Goal: Transaction & Acquisition: Purchase product/service

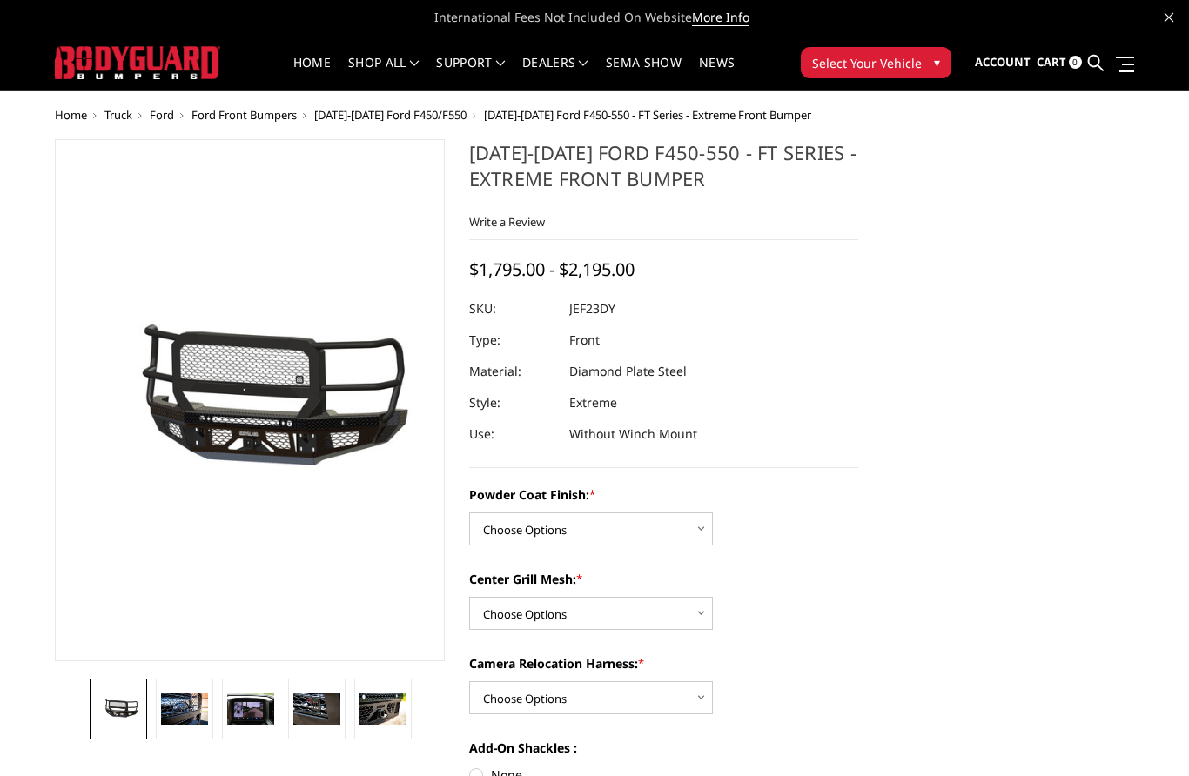
click at [912, 74] on button "Select Your Vehicle ▾" at bounding box center [876, 62] width 151 height 31
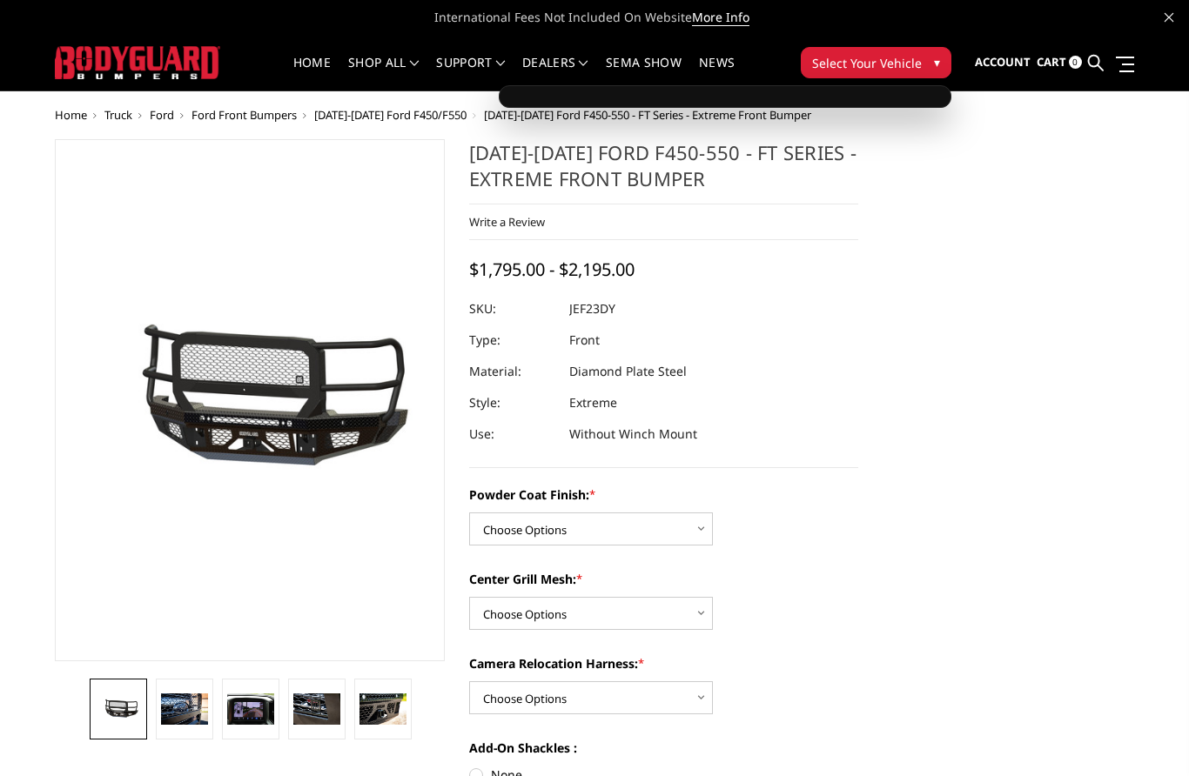
click at [922, 58] on button "Select Your Vehicle ▾" at bounding box center [876, 62] width 151 height 31
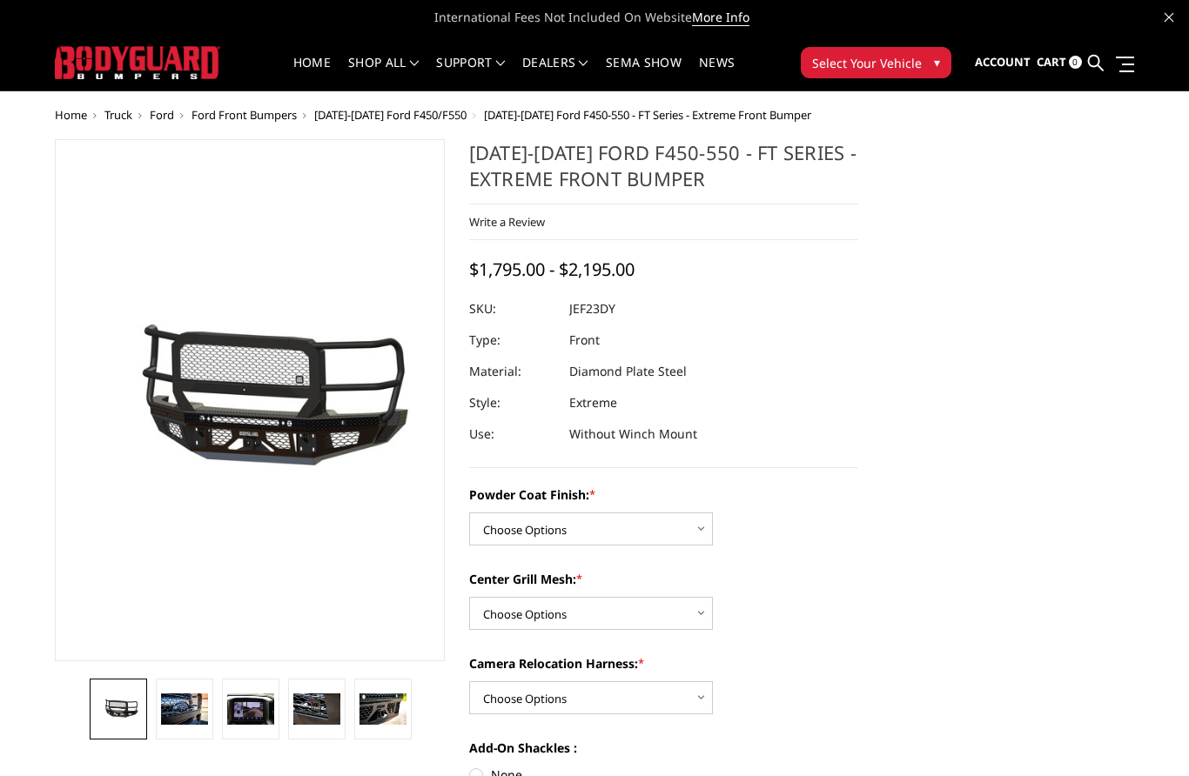
click at [911, 54] on span "Select Your Vehicle" at bounding box center [867, 63] width 110 height 18
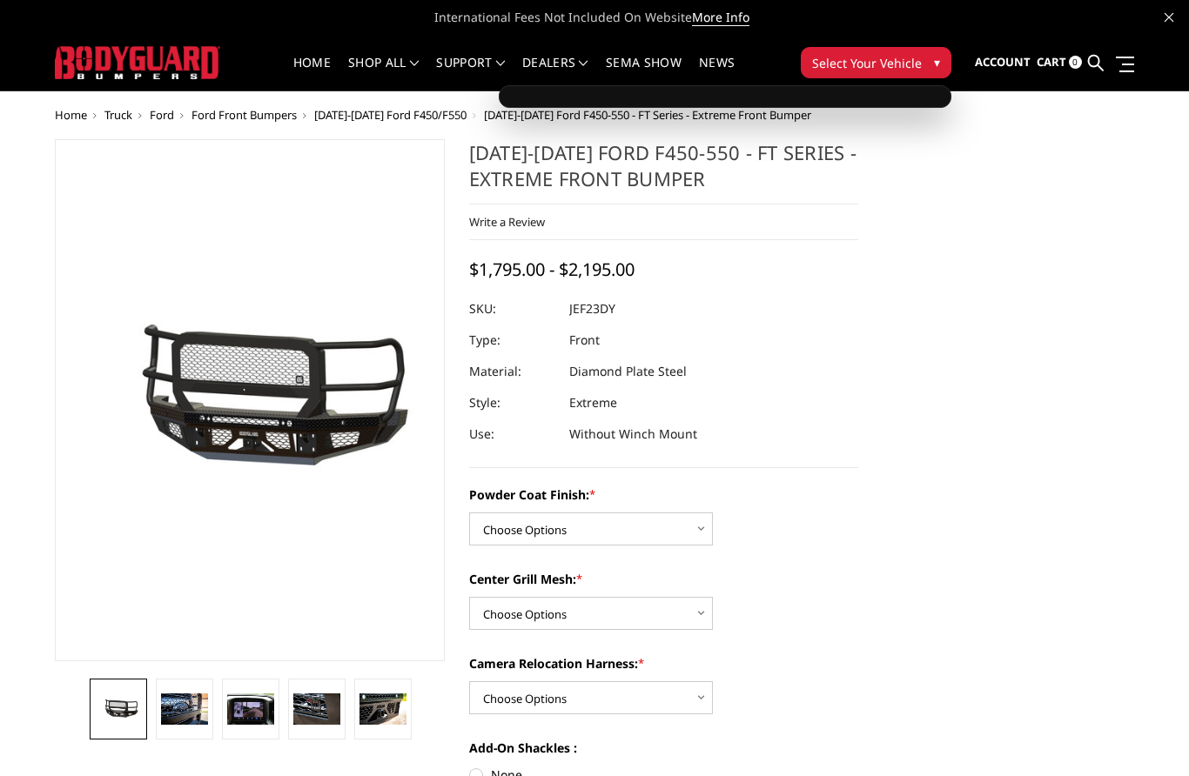
click at [888, 70] on span "Select Your Vehicle" at bounding box center [867, 63] width 110 height 18
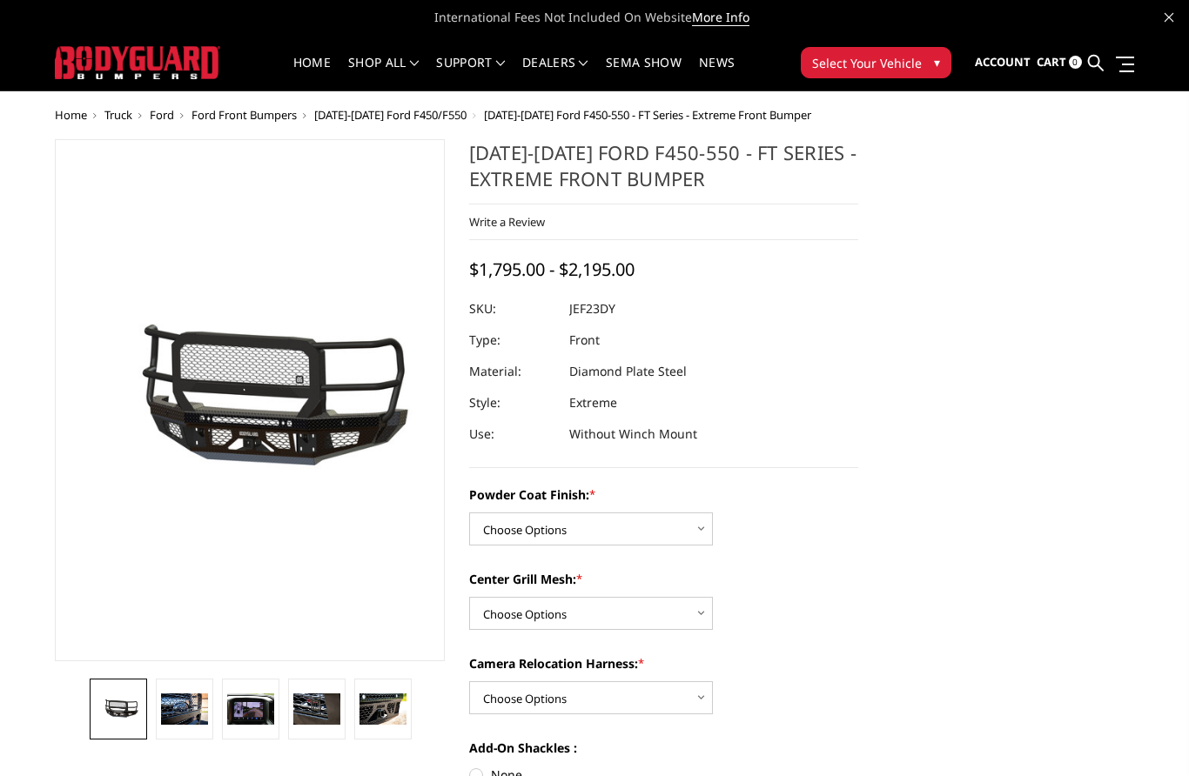
click at [891, 70] on span "Select Your Vehicle" at bounding box center [867, 63] width 110 height 18
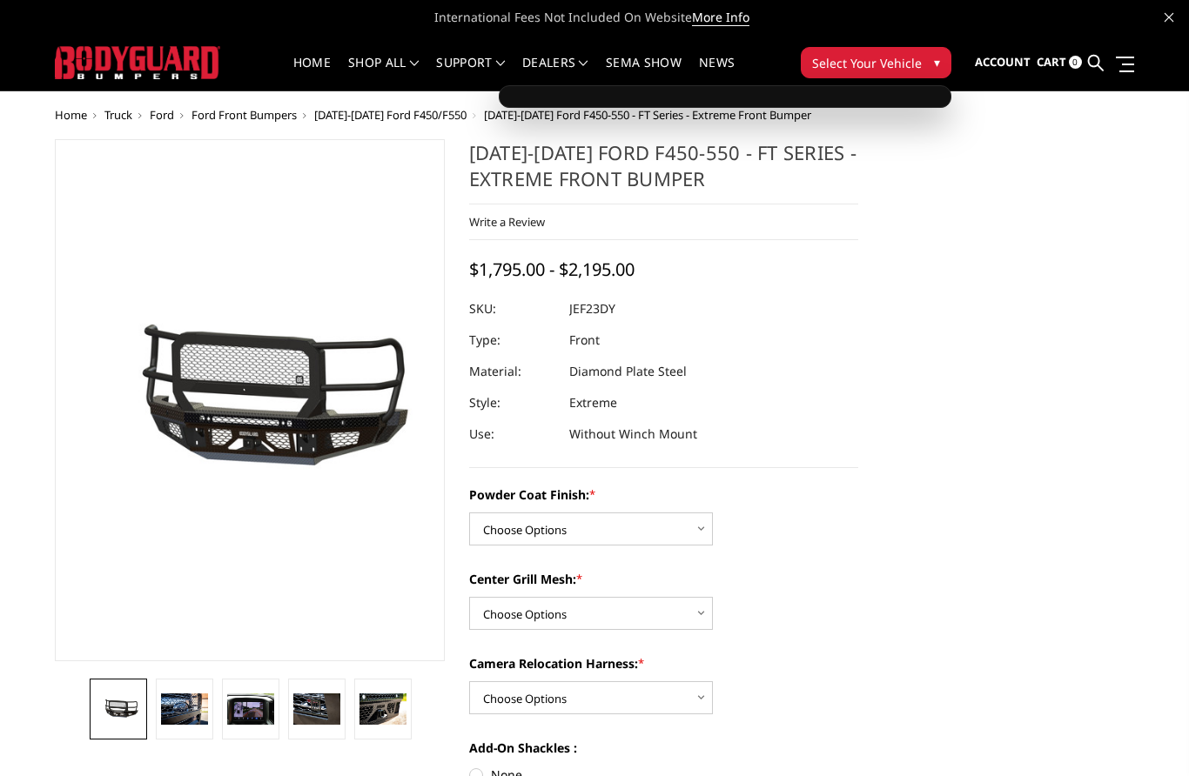
click at [887, 71] on span "Select Your Vehicle" at bounding box center [867, 63] width 110 height 18
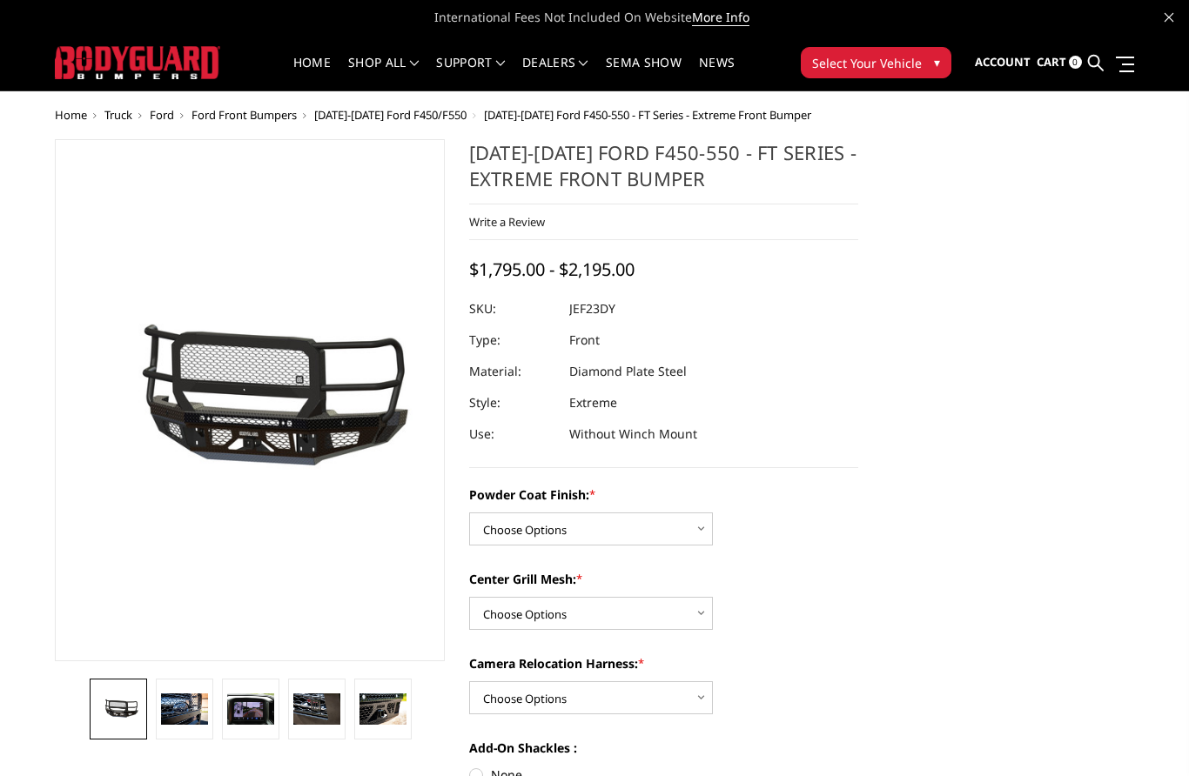
click at [906, 50] on button "Select Your Vehicle ▾" at bounding box center [876, 62] width 151 height 31
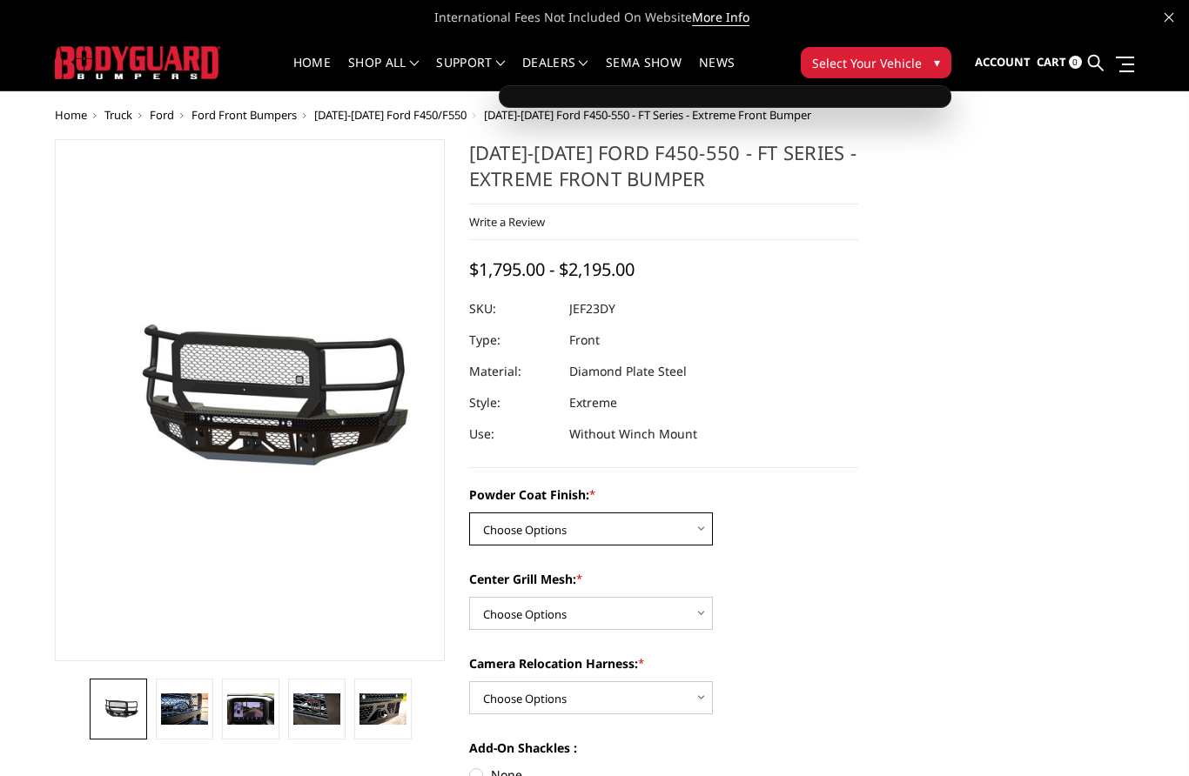
click at [671, 533] on select "Choose Options Bare Metal Gloss Black Powder Coat Textured Black Powder Coat" at bounding box center [591, 529] width 244 height 33
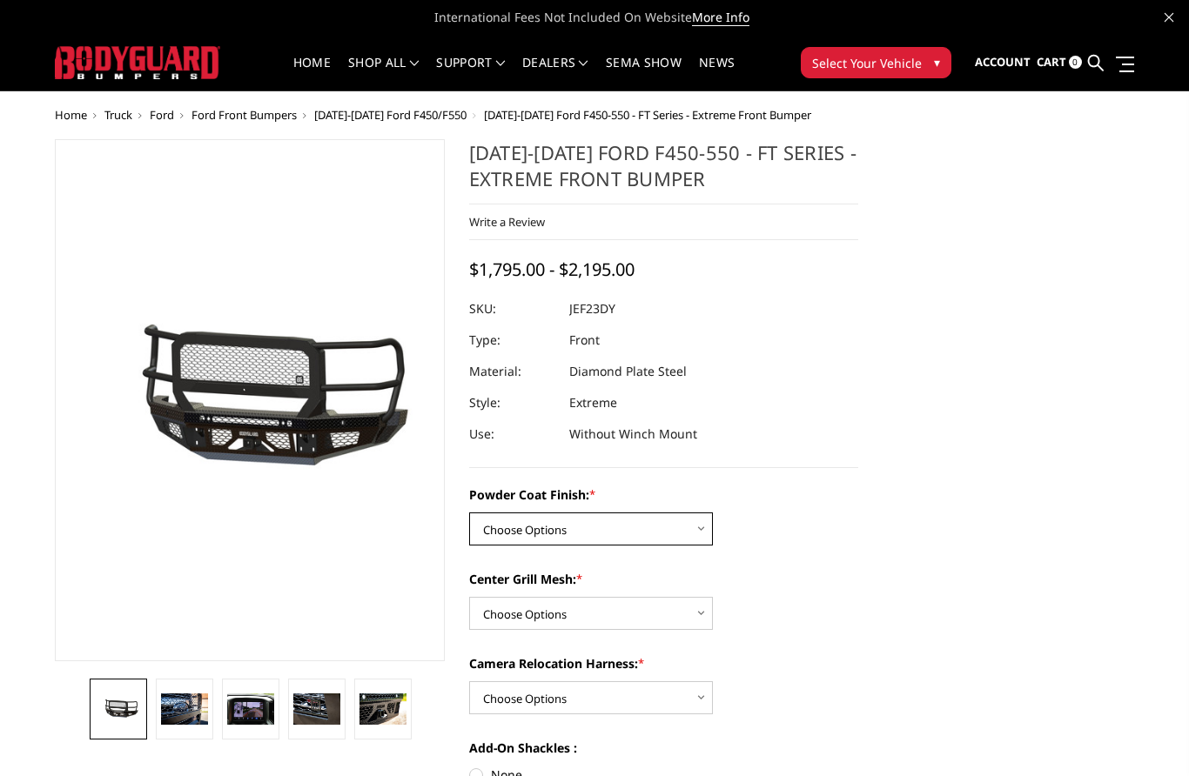
select select "3272"
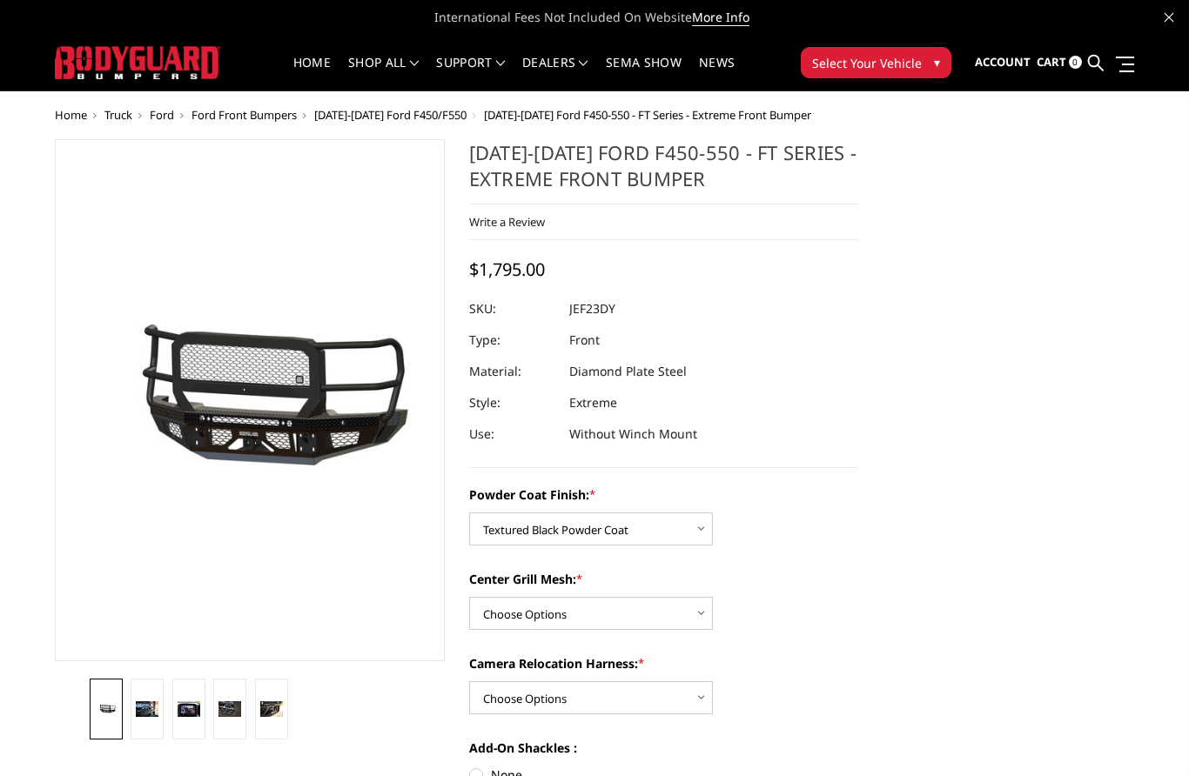
click at [949, 55] on button "Select Your Vehicle ▾" at bounding box center [876, 62] width 151 height 31
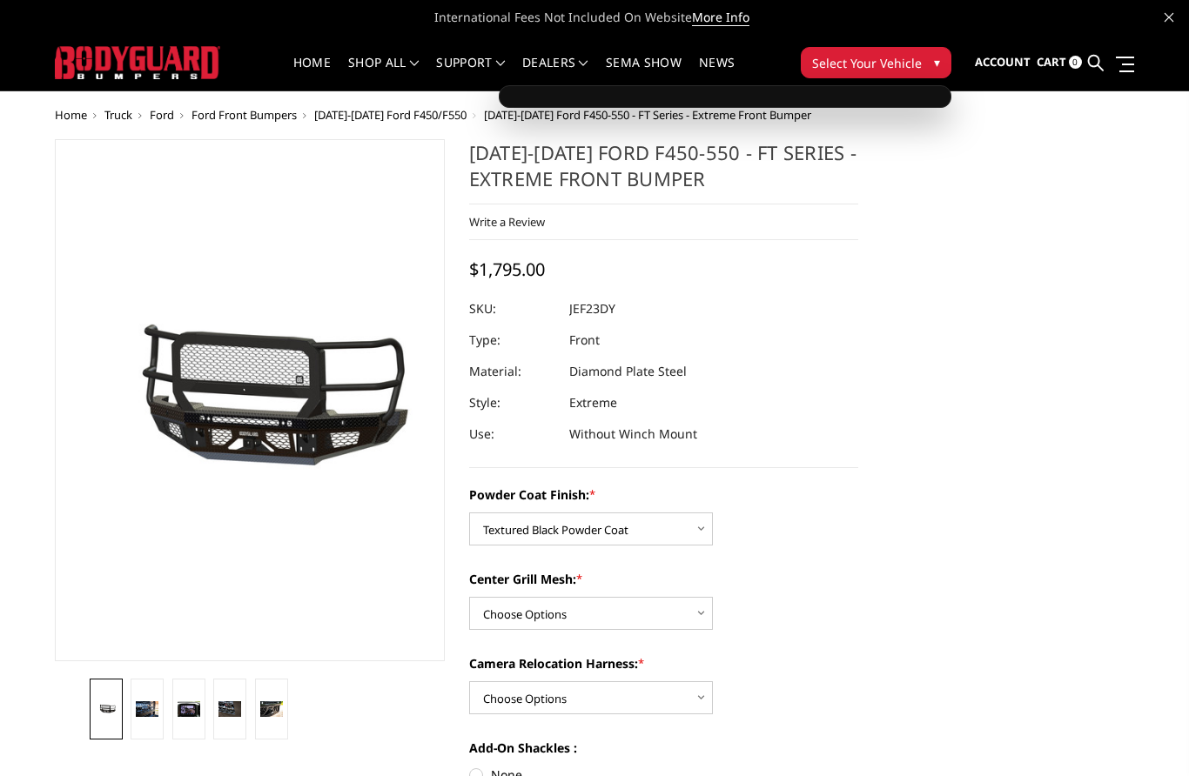
click at [939, 64] on span "▾" at bounding box center [937, 62] width 6 height 18
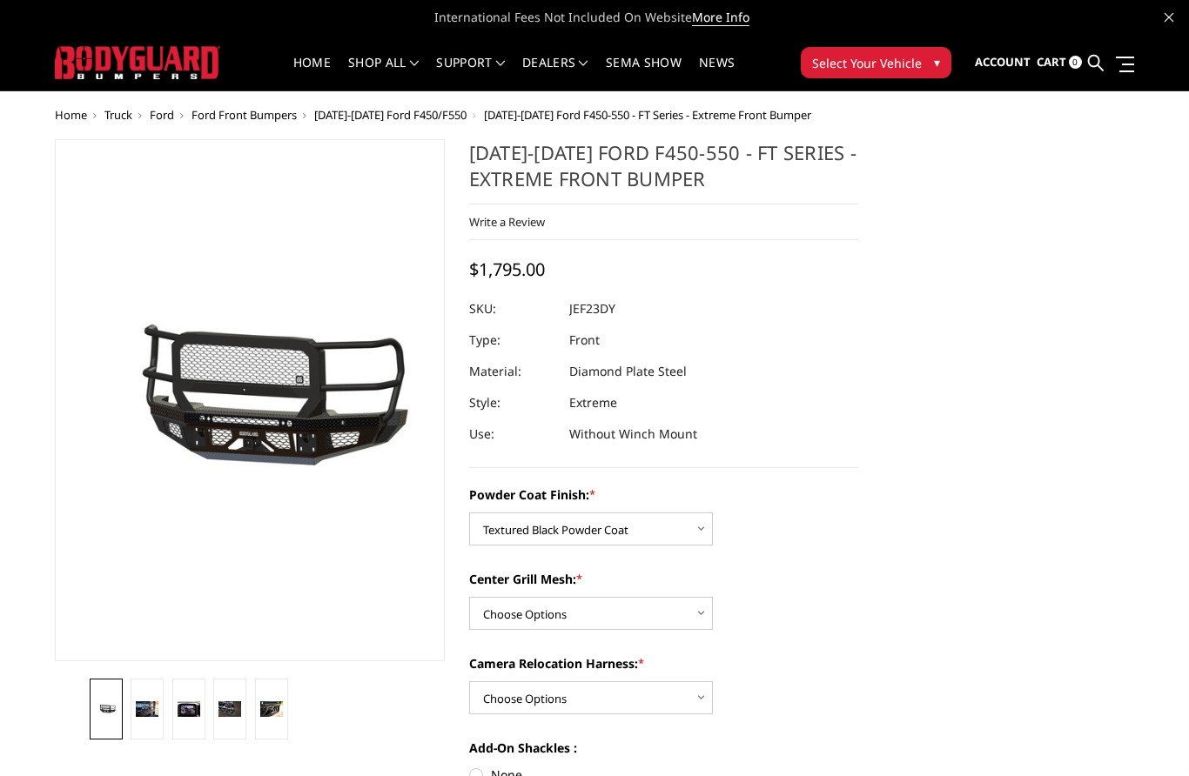
click at [934, 67] on span "▾" at bounding box center [937, 62] width 6 height 18
click at [937, 57] on span "▾" at bounding box center [937, 62] width 6 height 18
click at [87, 55] on img at bounding box center [137, 62] width 165 height 32
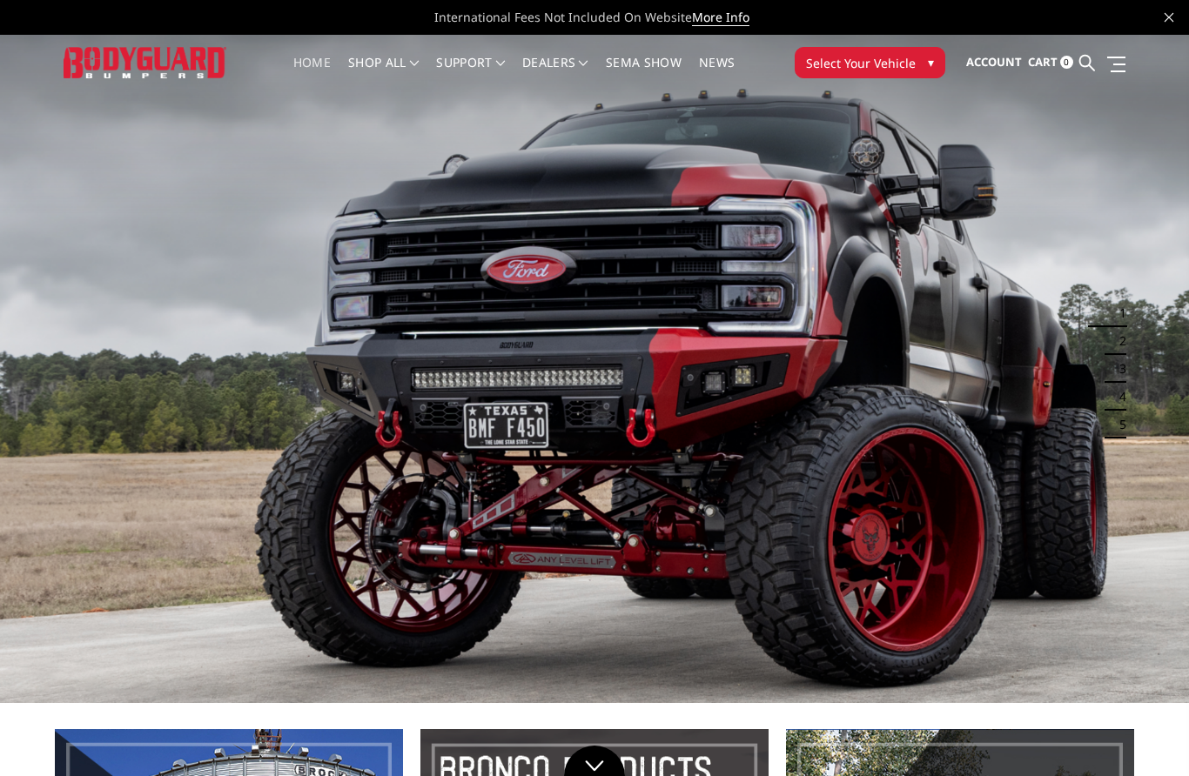
click at [907, 64] on span "Select Your Vehicle" at bounding box center [861, 63] width 110 height 18
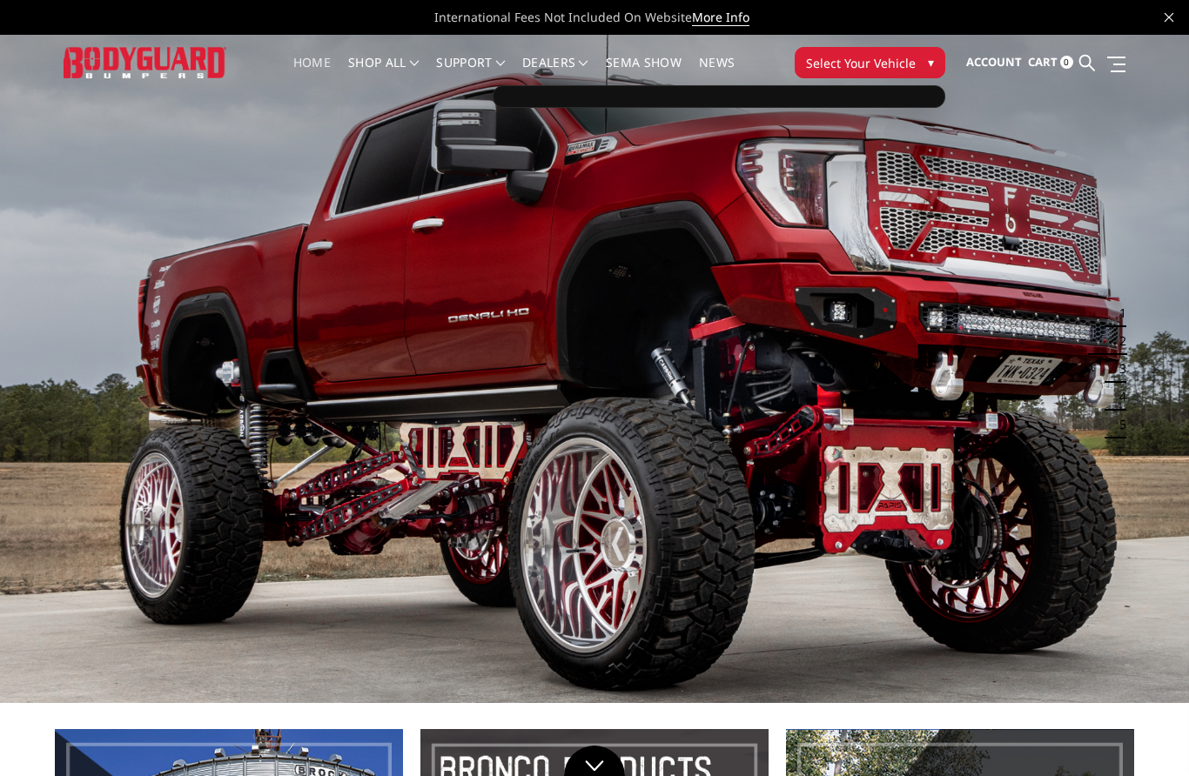
click at [853, 106] on div at bounding box center [719, 96] width 453 height 23
click at [875, 104] on div at bounding box center [719, 96] width 453 height 23
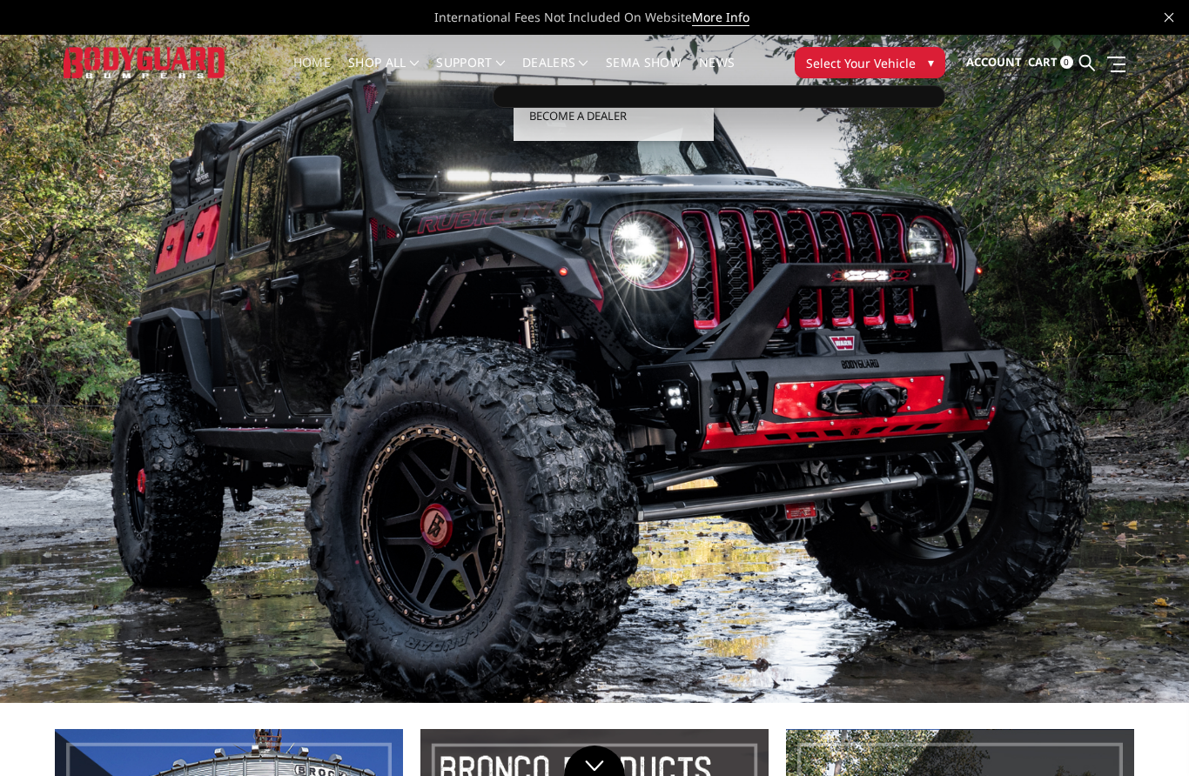
click at [524, 104] on div at bounding box center [719, 96] width 453 height 23
click at [898, 76] on button "Select Your Vehicle ▾" at bounding box center [870, 62] width 151 height 31
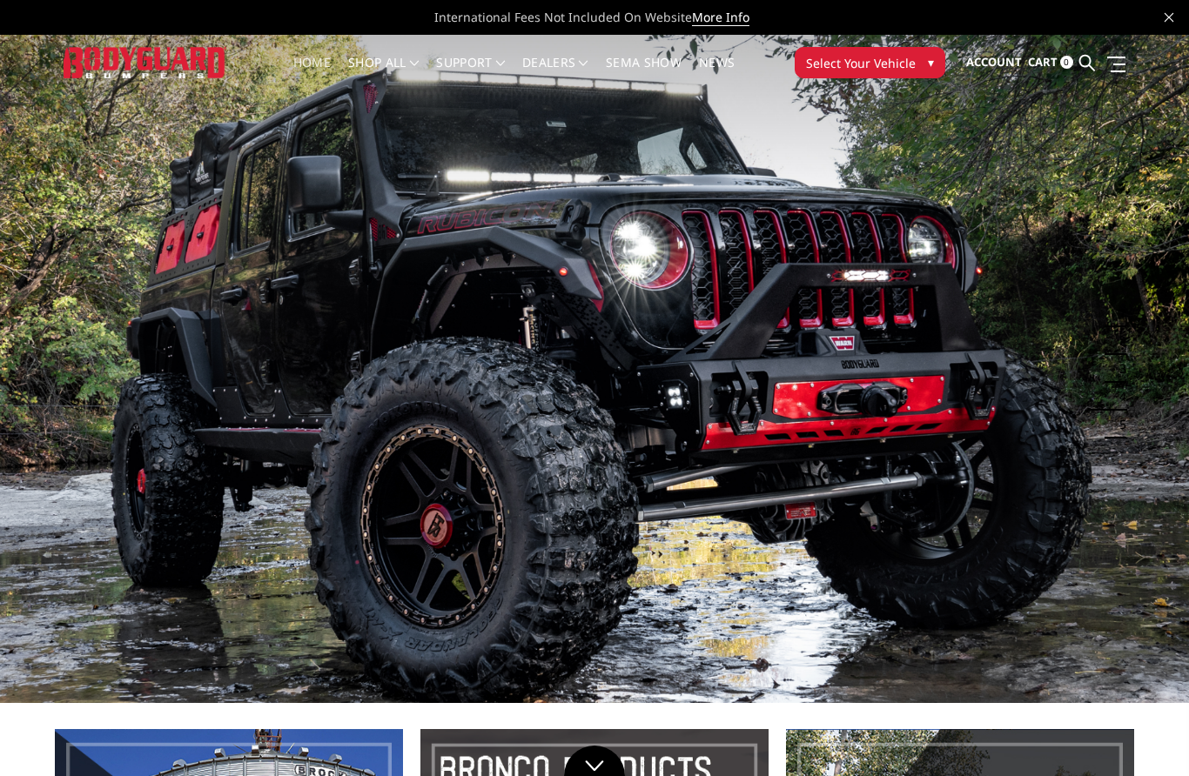
click at [904, 64] on span "Select Your Vehicle" at bounding box center [861, 63] width 110 height 18
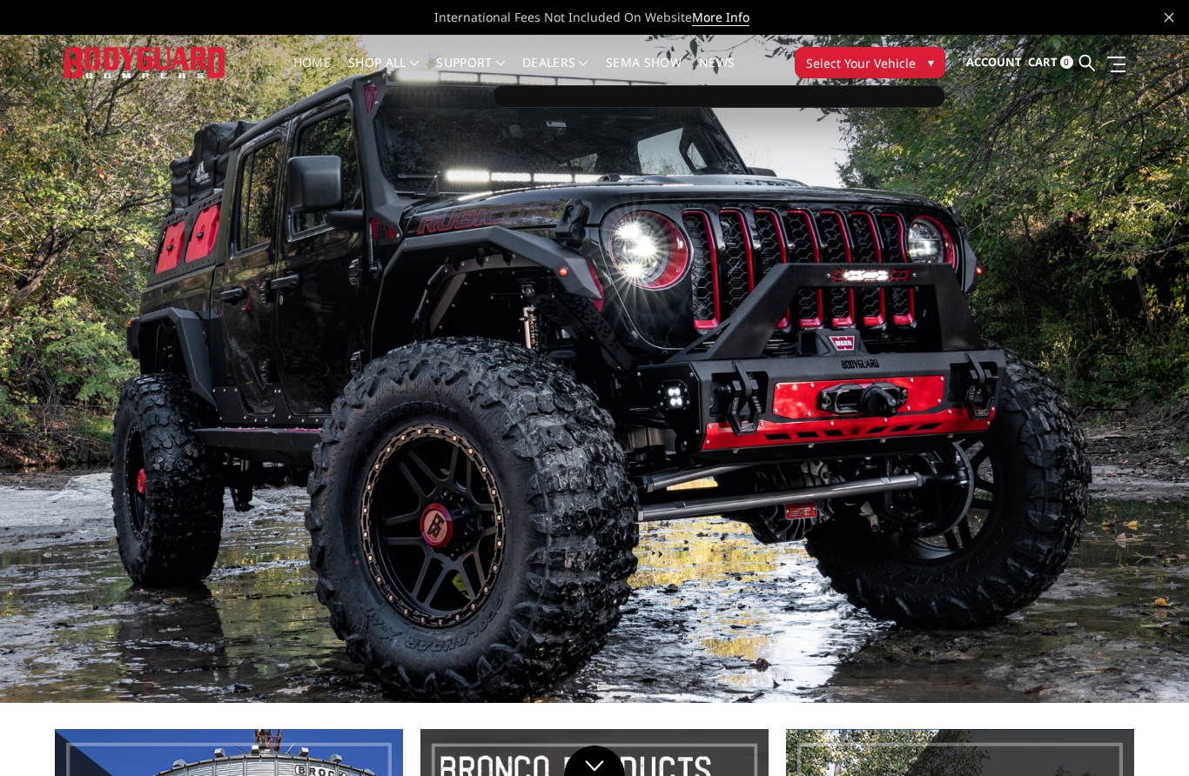
click at [870, 107] on div at bounding box center [719, 96] width 453 height 23
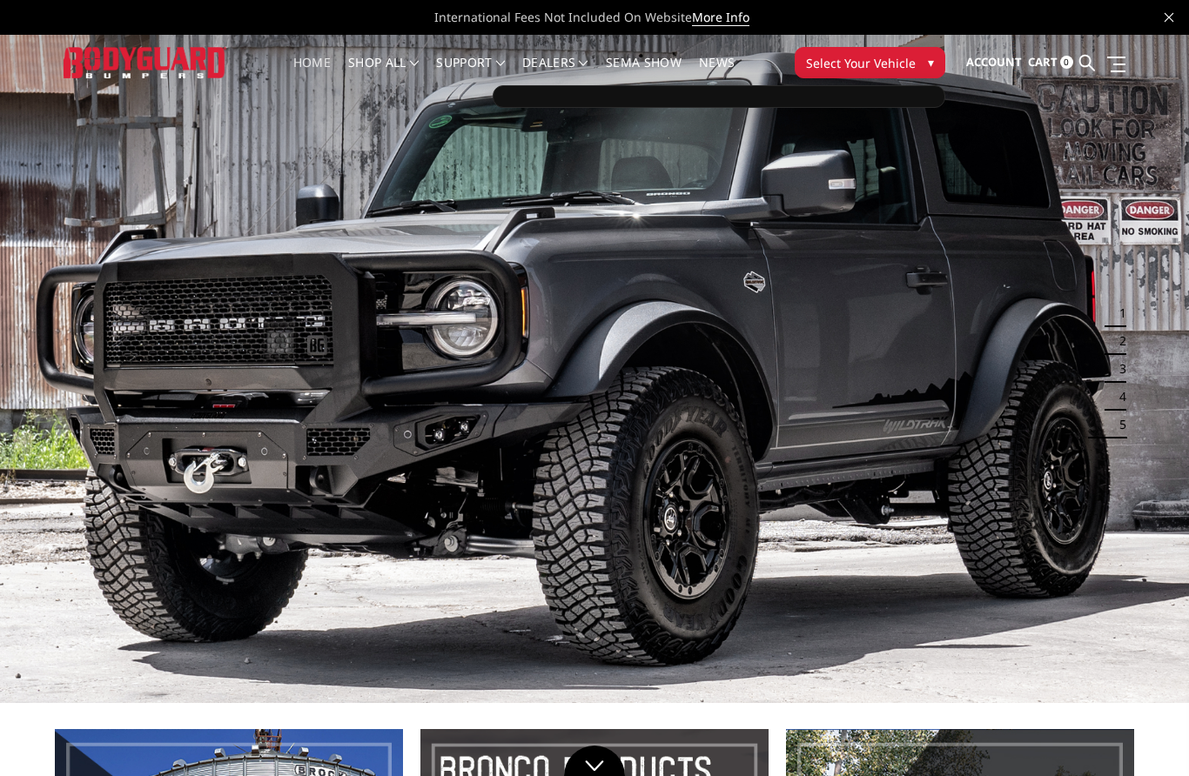
click at [875, 97] on div at bounding box center [719, 96] width 453 height 23
click at [769, 35] on nav "Home shop all Bronco 2021-2025 Bronco Front 2021-2025 Bronco Rear 2021-2025 Bro…" at bounding box center [514, 63] width 541 height 56
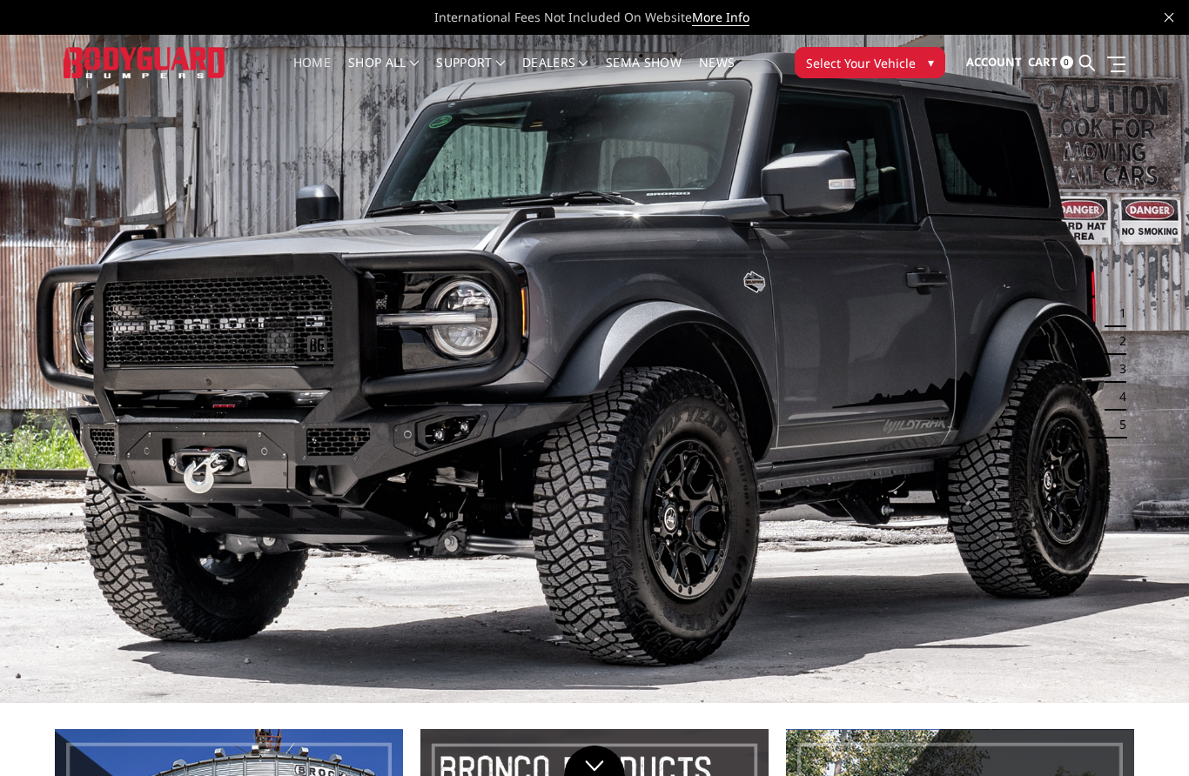
click at [741, 22] on link "More Info" at bounding box center [720, 17] width 57 height 17
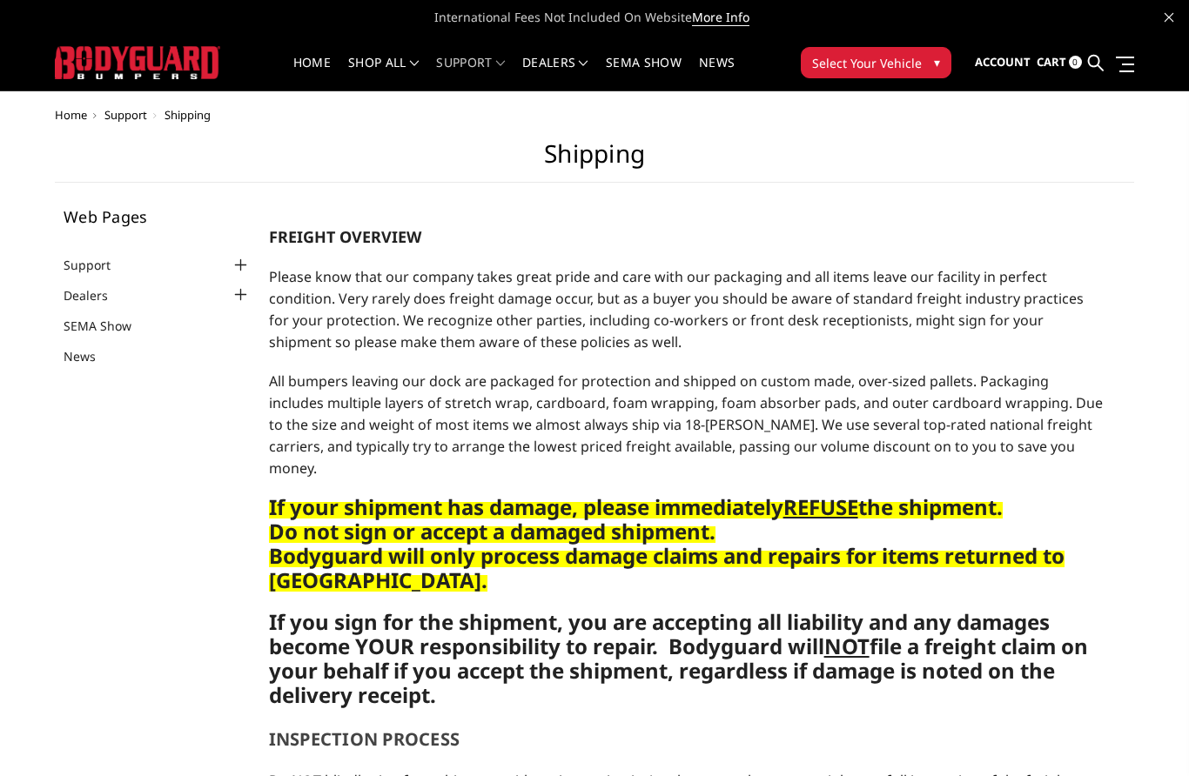
click at [918, 65] on span "Select Your Vehicle" at bounding box center [867, 63] width 110 height 18
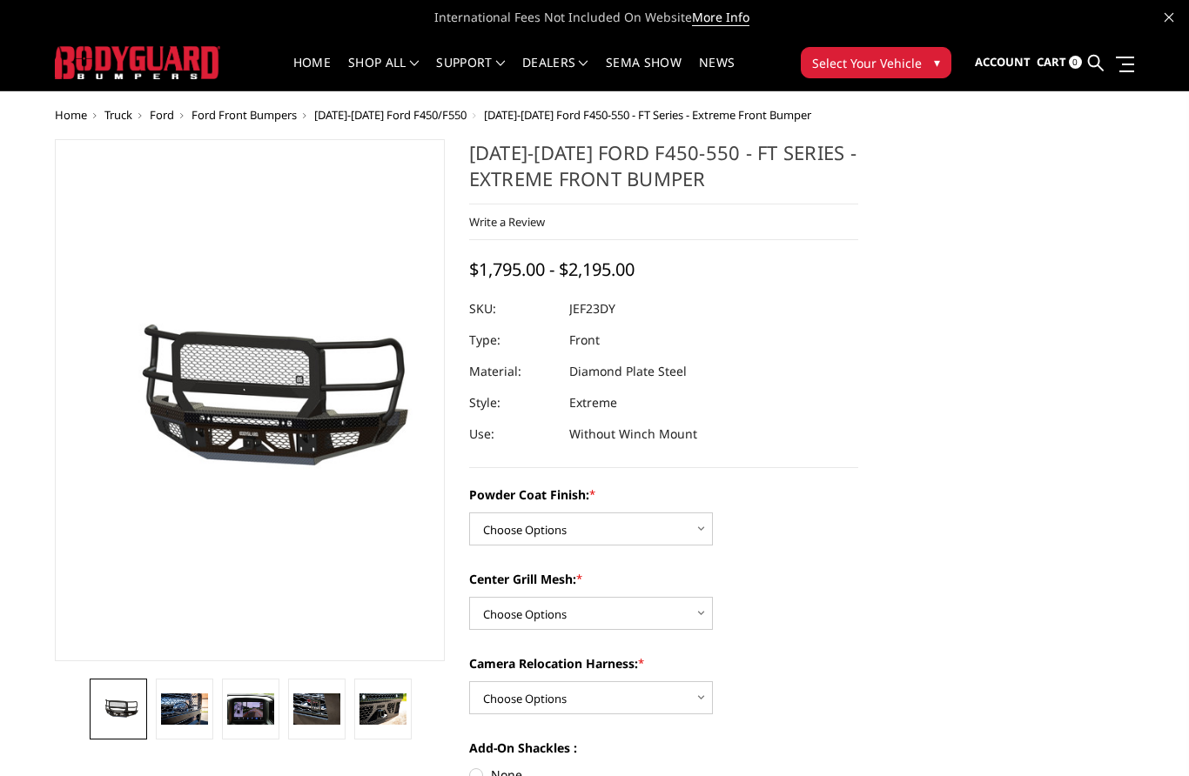
click at [930, 65] on button "Select Your Vehicle ▾" at bounding box center [876, 62] width 151 height 31
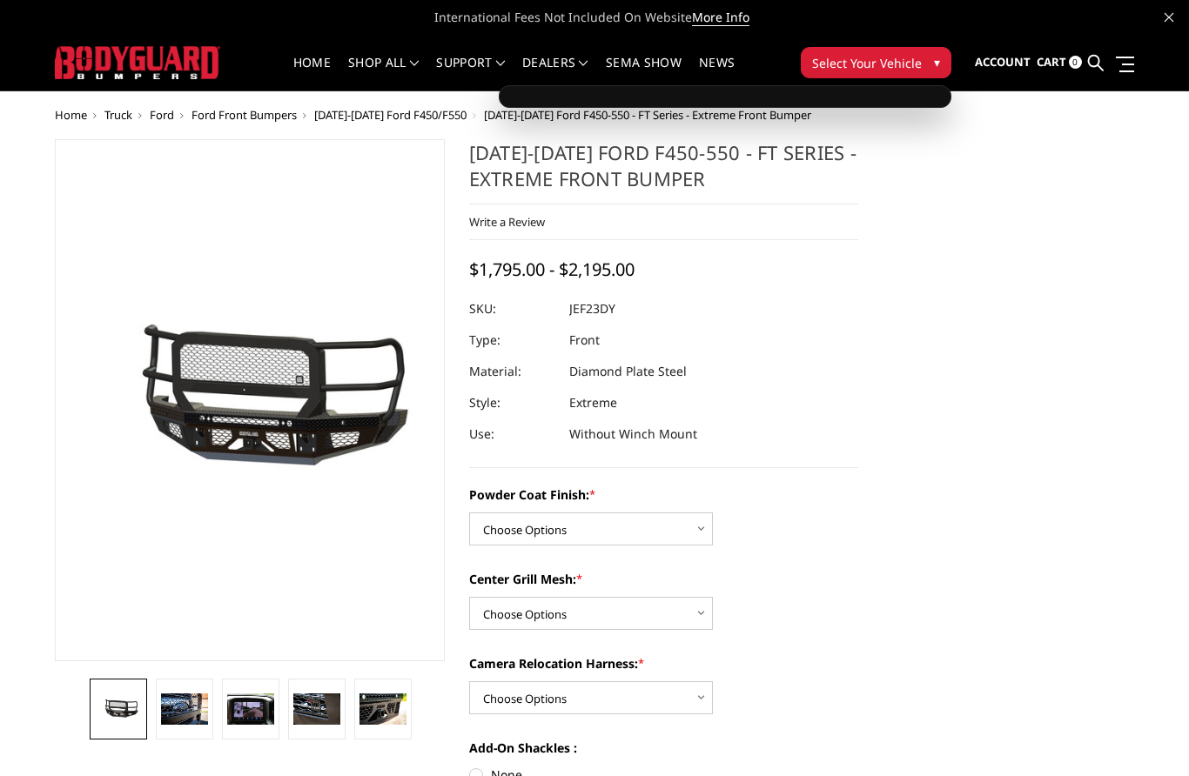
click at [869, 276] on section "2023-2025 Ford F450-550 - FT Series - Extreme Front Bumper Write a Review Write…" at bounding box center [664, 570] width 414 height 862
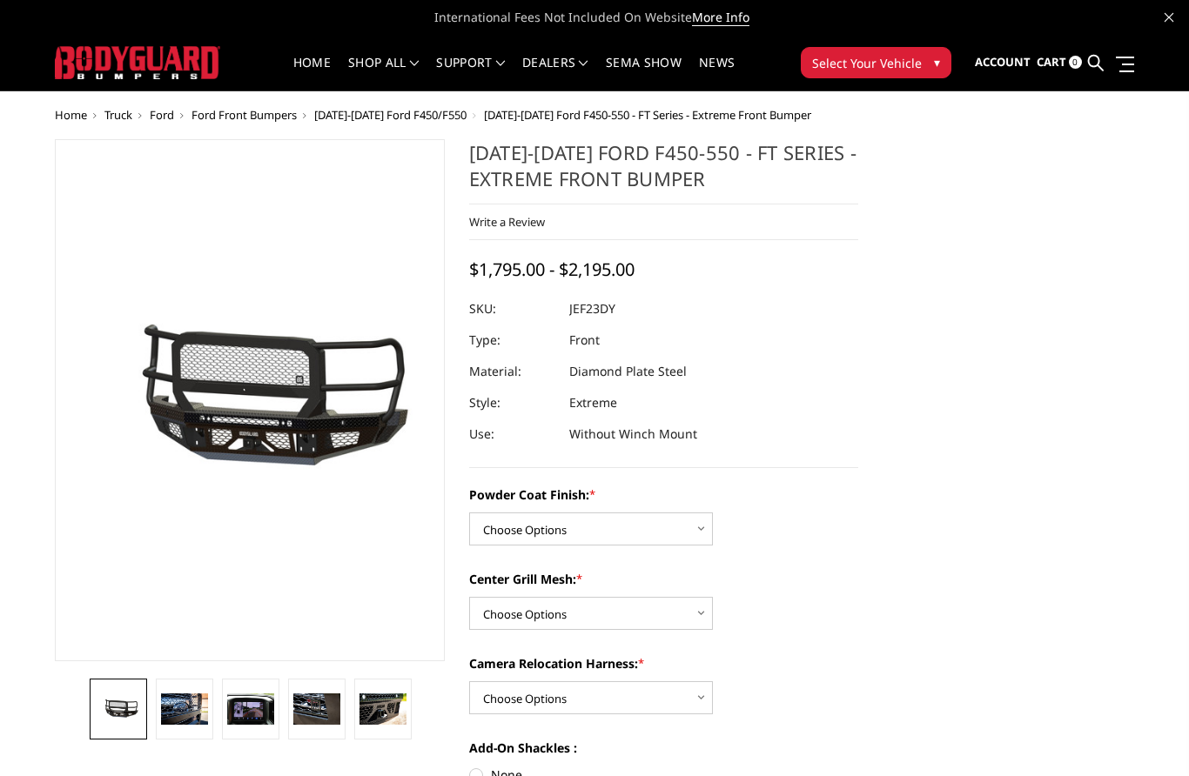
click at [225, 111] on span "Ford Front Bumpers" at bounding box center [243, 115] width 105 height 16
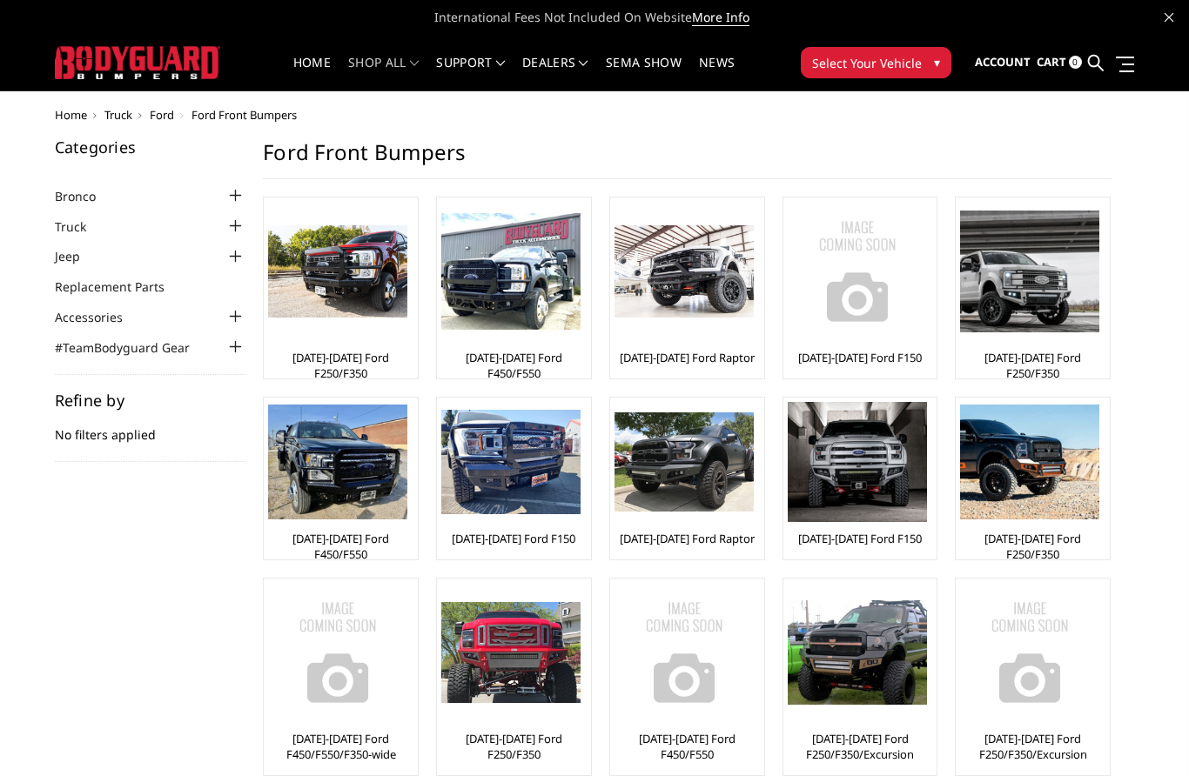
click at [526, 306] on img at bounding box center [510, 271] width 139 height 117
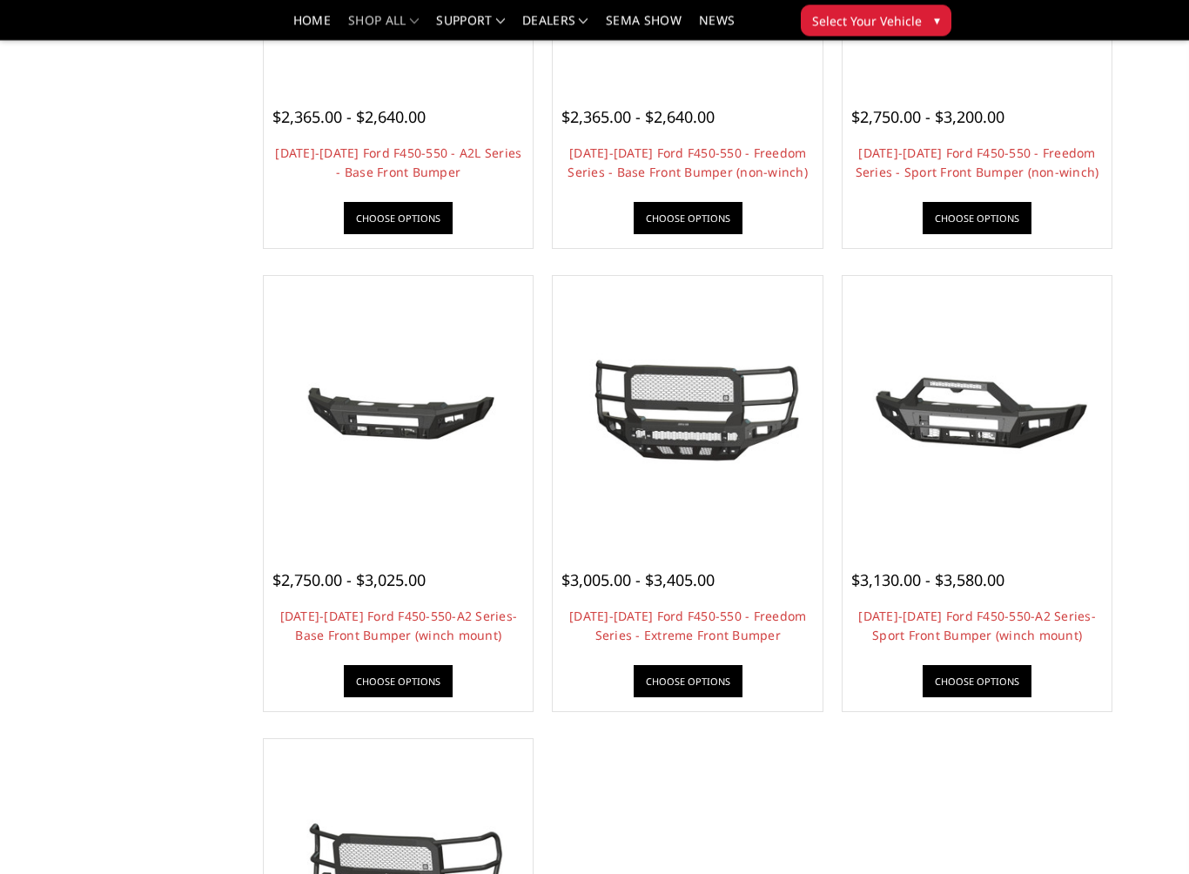
scroll to position [965, 0]
click at [789, 514] on div at bounding box center [687, 410] width 260 height 260
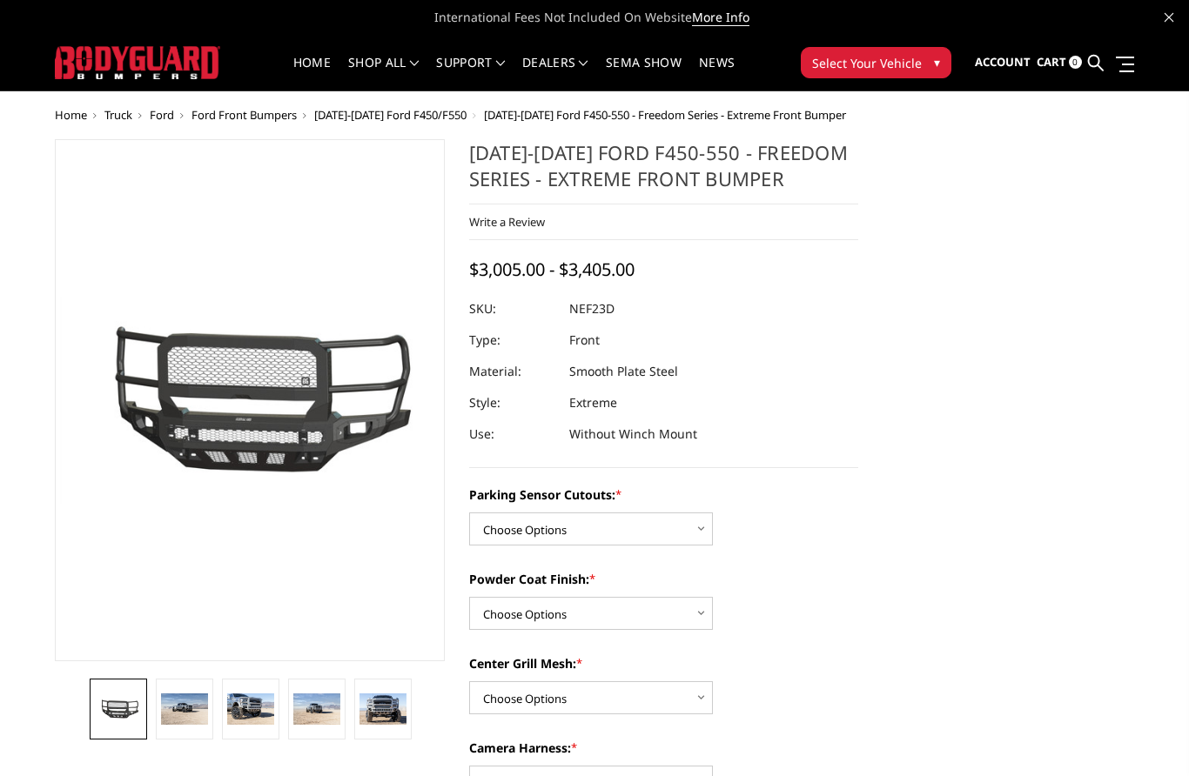
click at [179, 703] on img at bounding box center [184, 709] width 47 height 31
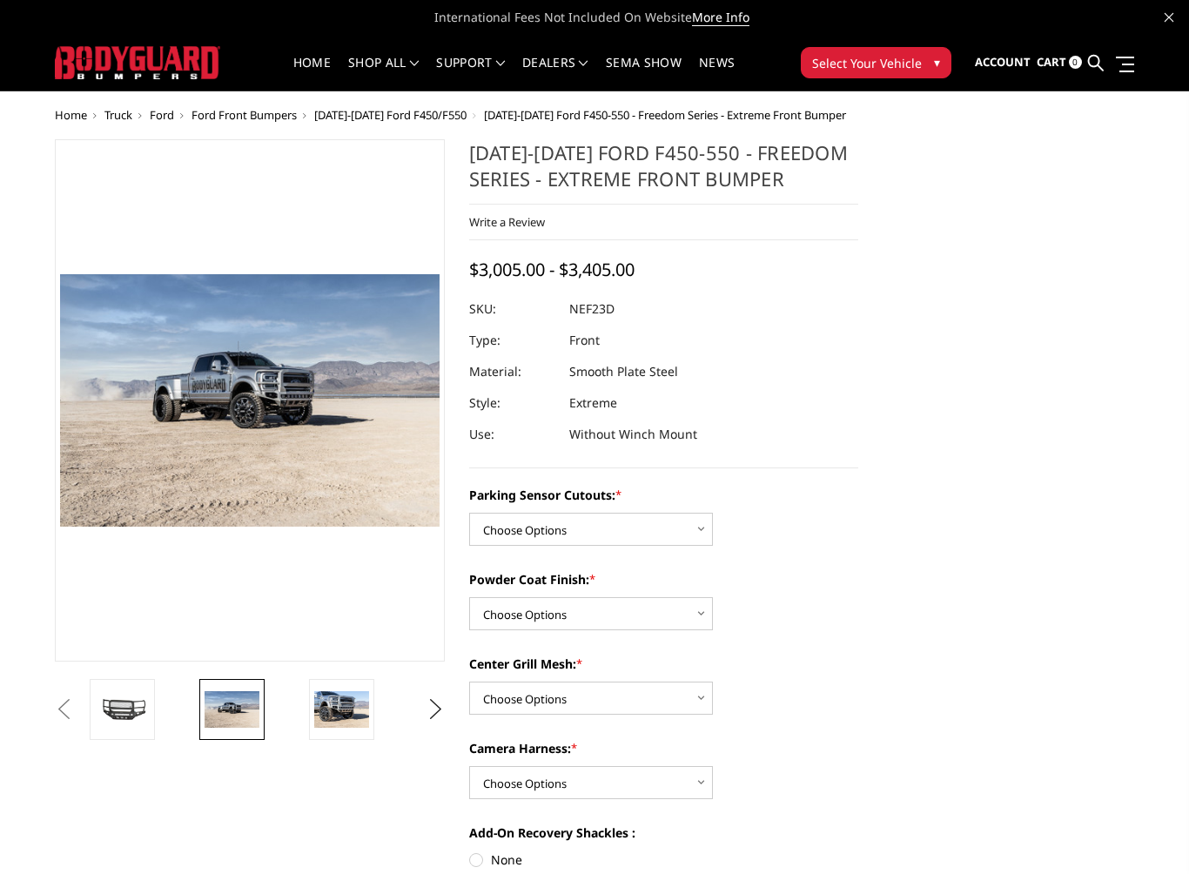
click at [358, 700] on img at bounding box center [341, 709] width 55 height 37
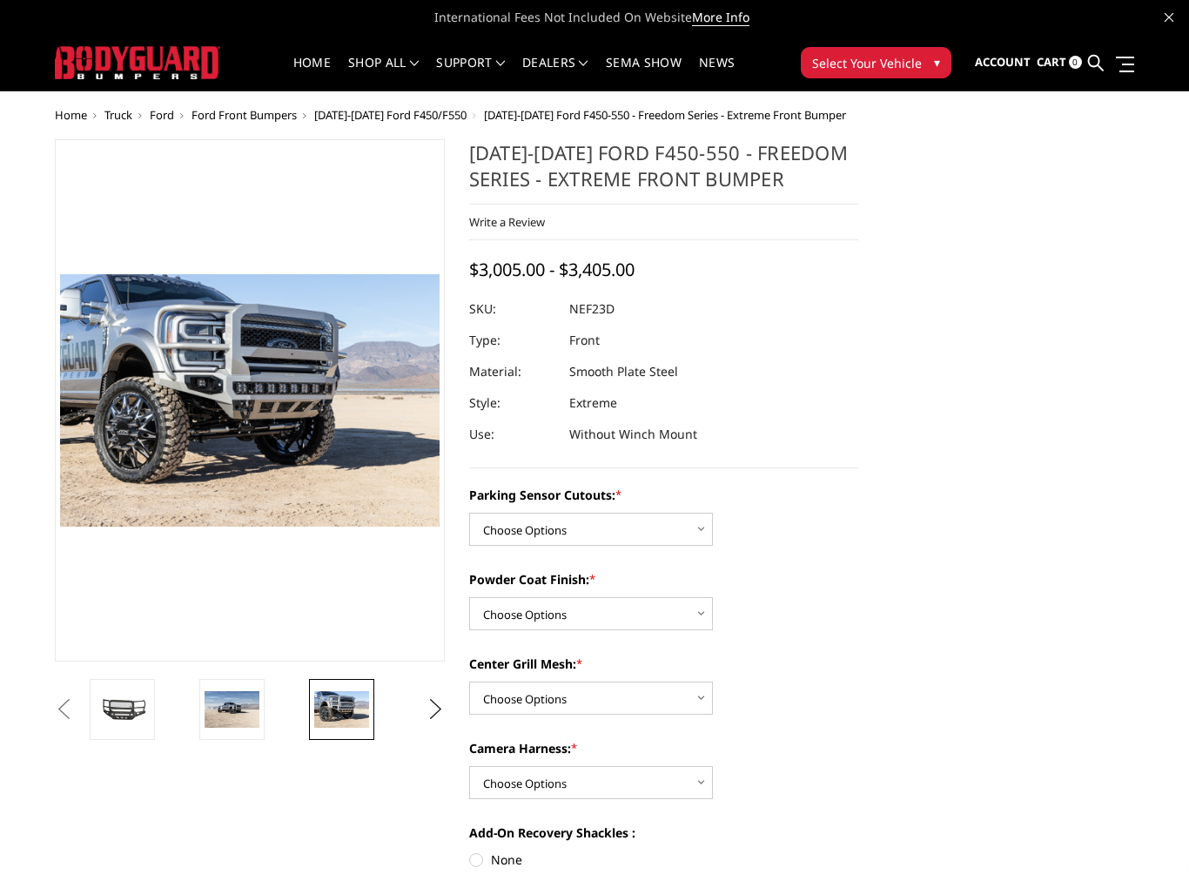
click at [448, 709] on button "Next" at bounding box center [435, 709] width 26 height 26
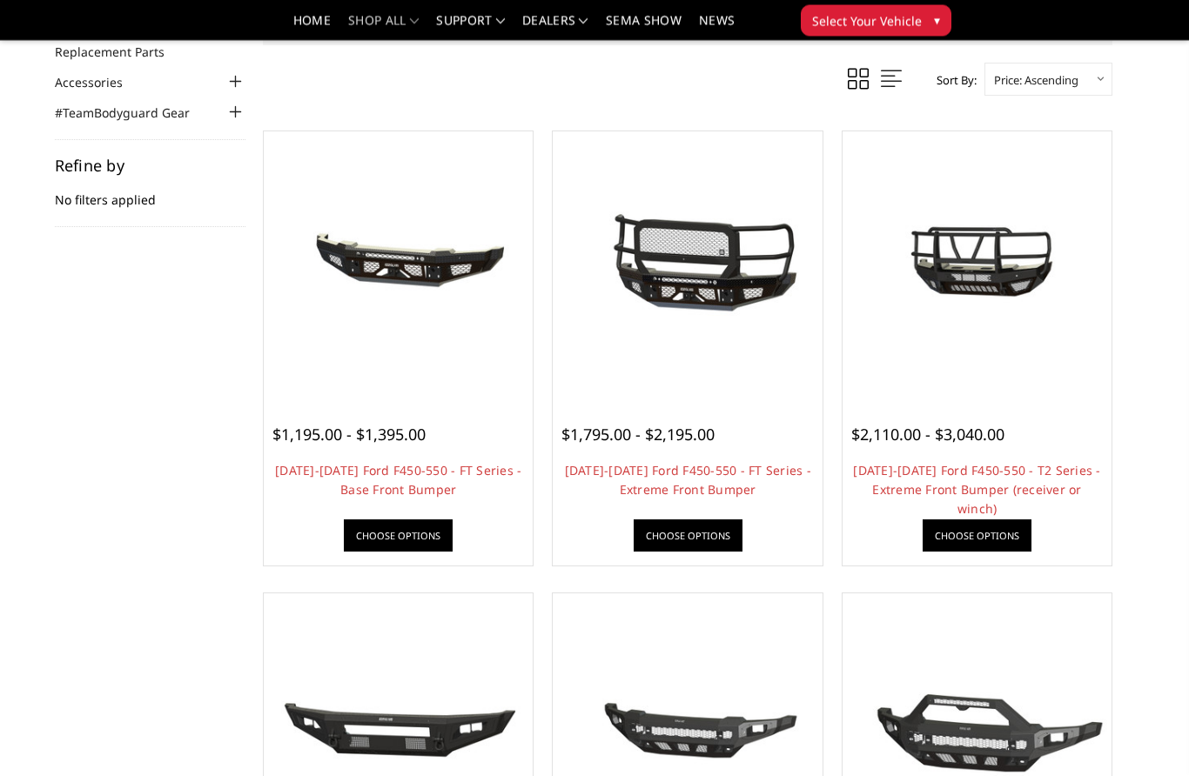
scroll to position [184, 0]
click at [799, 306] on img at bounding box center [687, 265] width 260 height 173
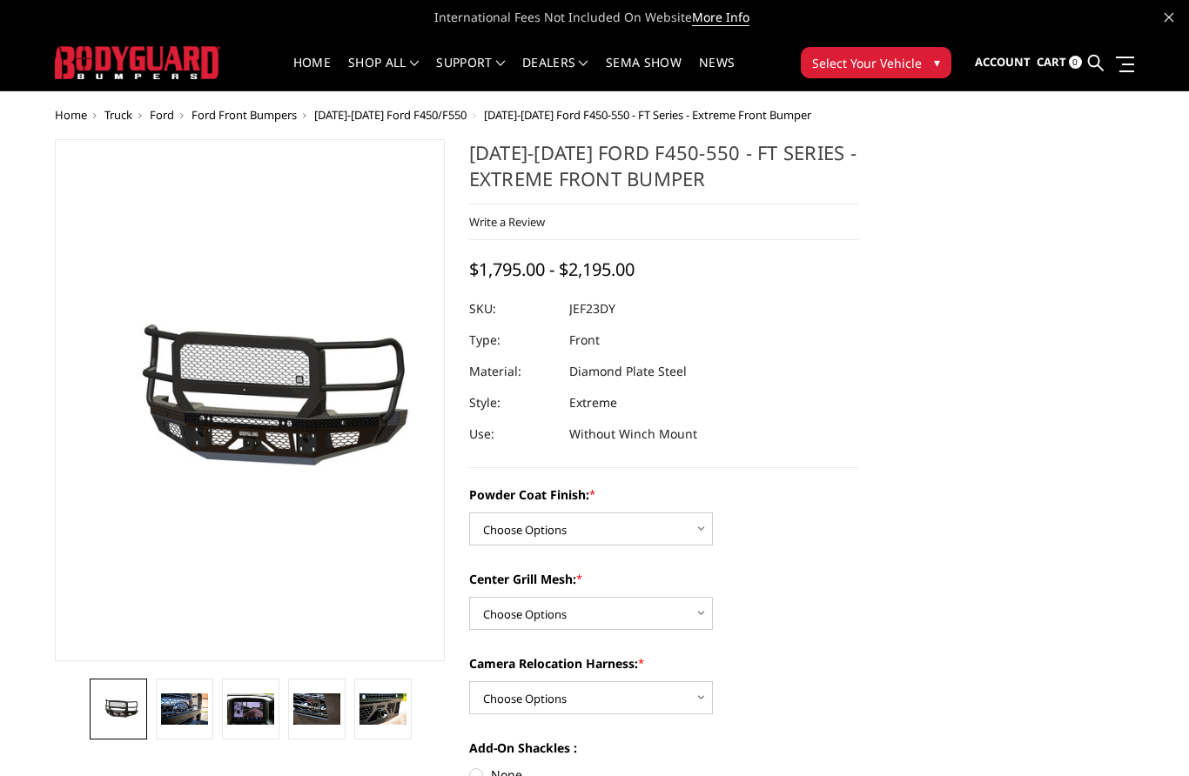
click at [187, 707] on img at bounding box center [184, 709] width 47 height 31
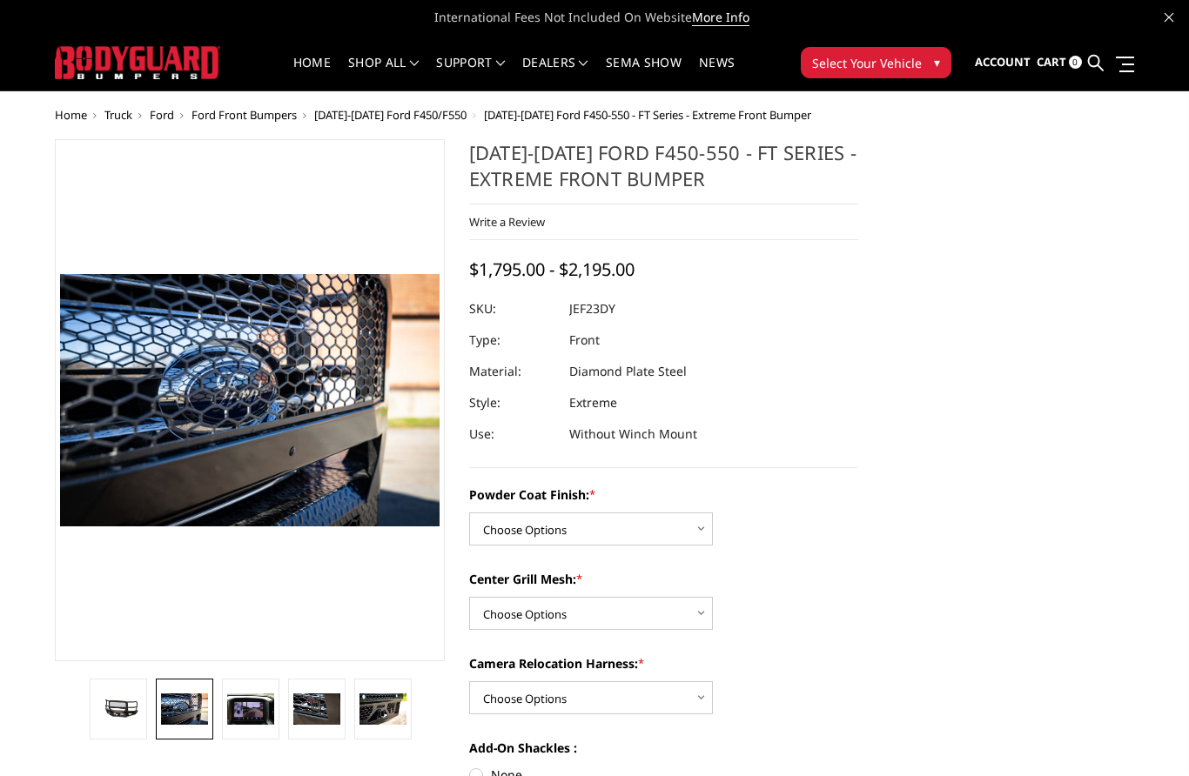
click at [264, 711] on img at bounding box center [250, 709] width 47 height 31
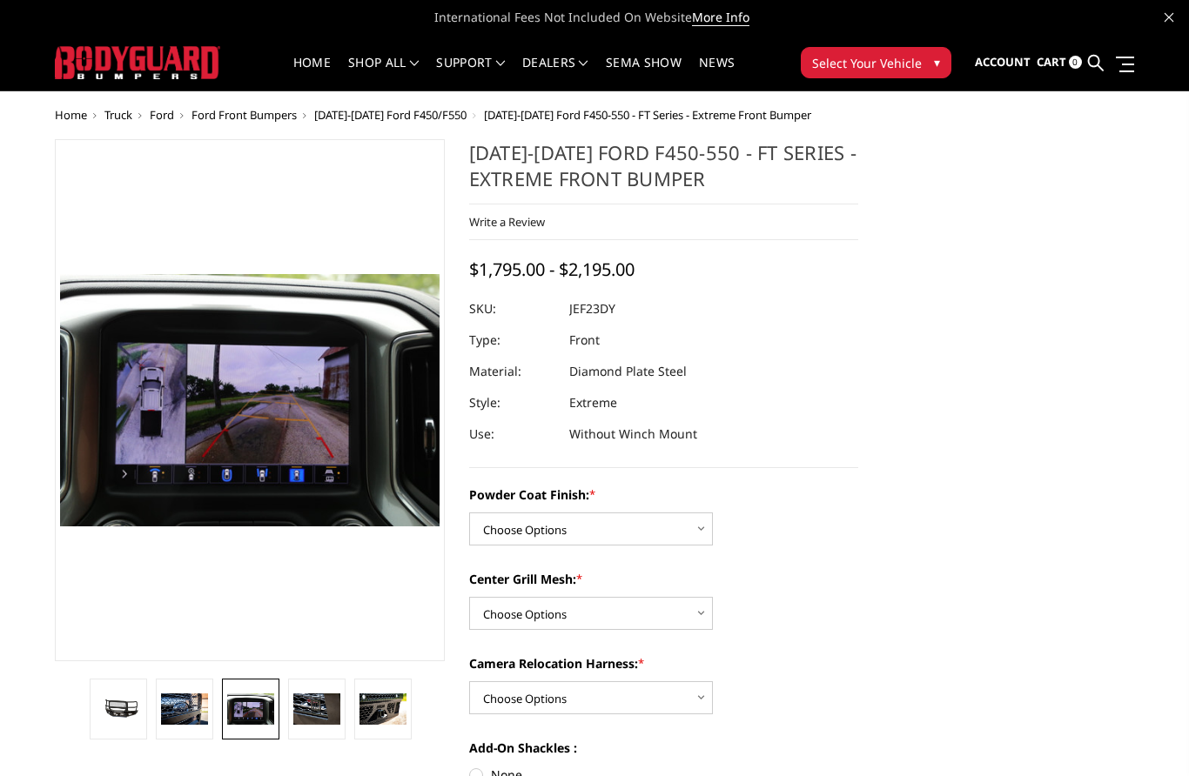
click at [306, 703] on img at bounding box center [316, 709] width 47 height 31
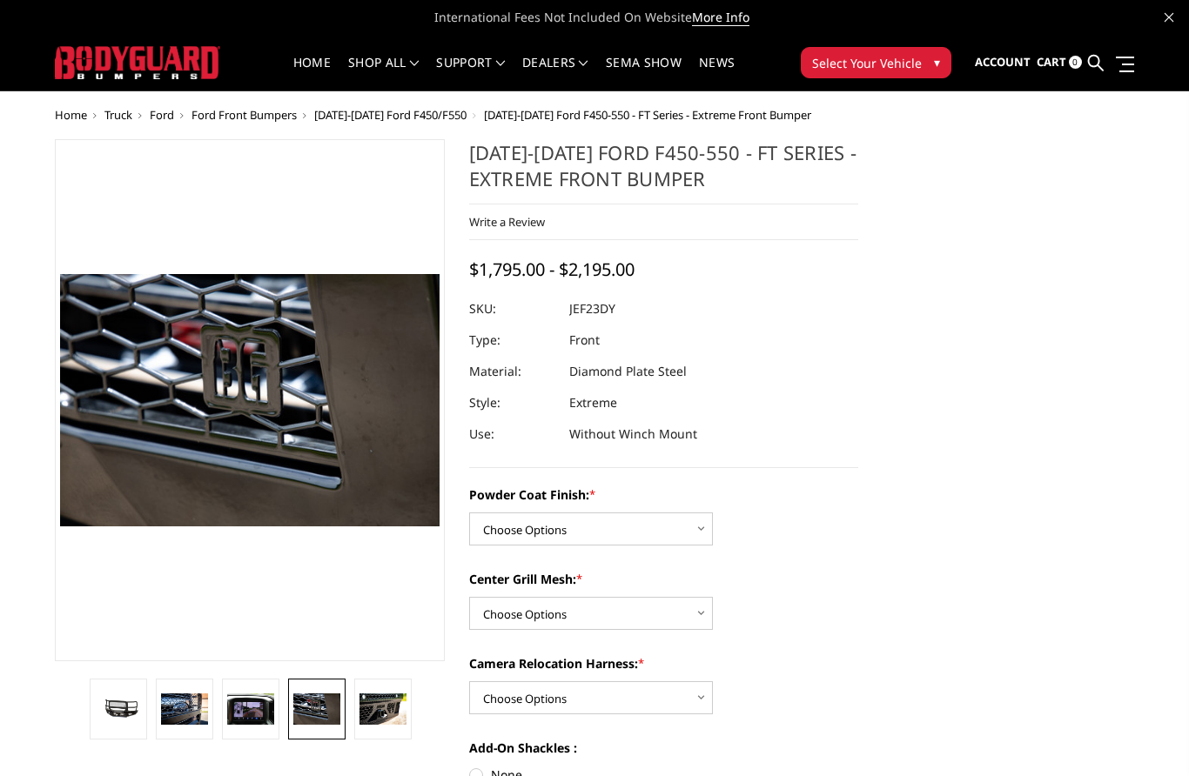
click at [369, 698] on img at bounding box center [382, 709] width 47 height 31
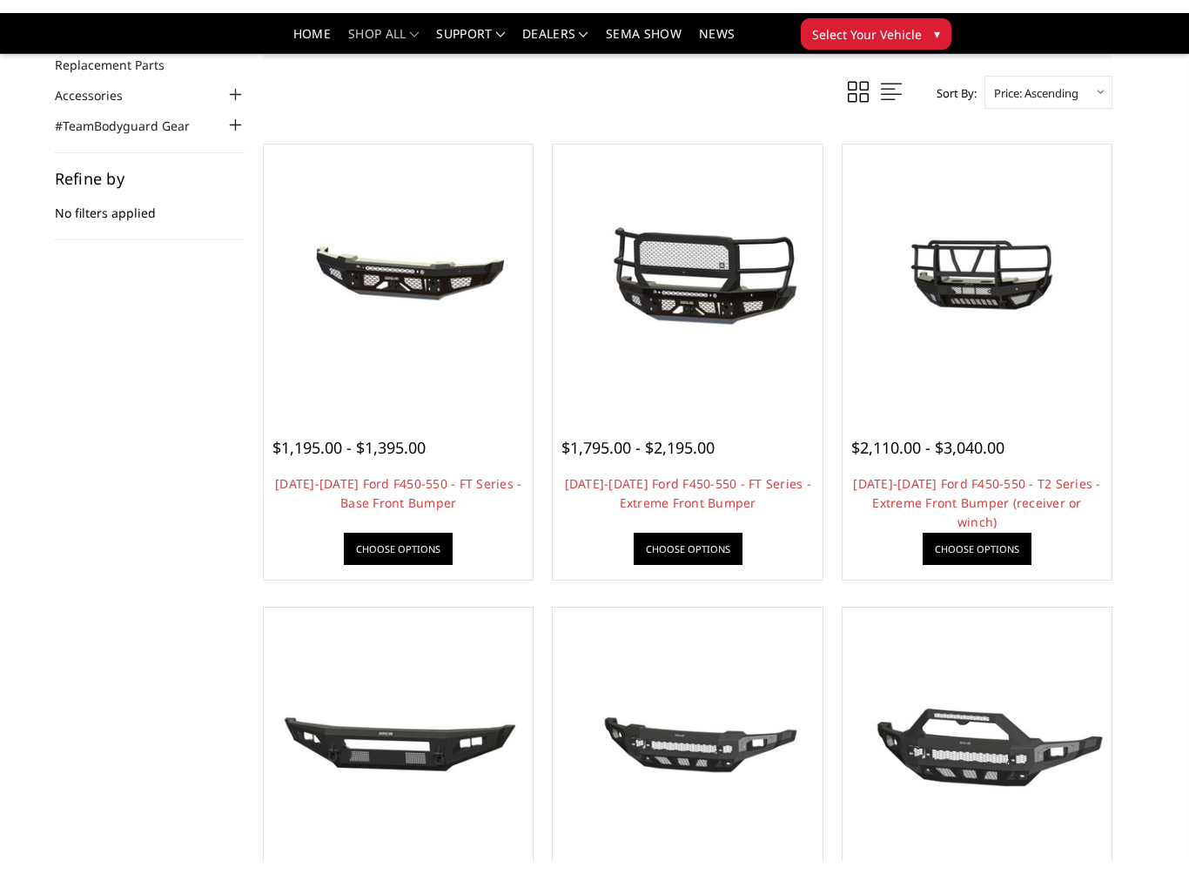
scroll to position [191, 0]
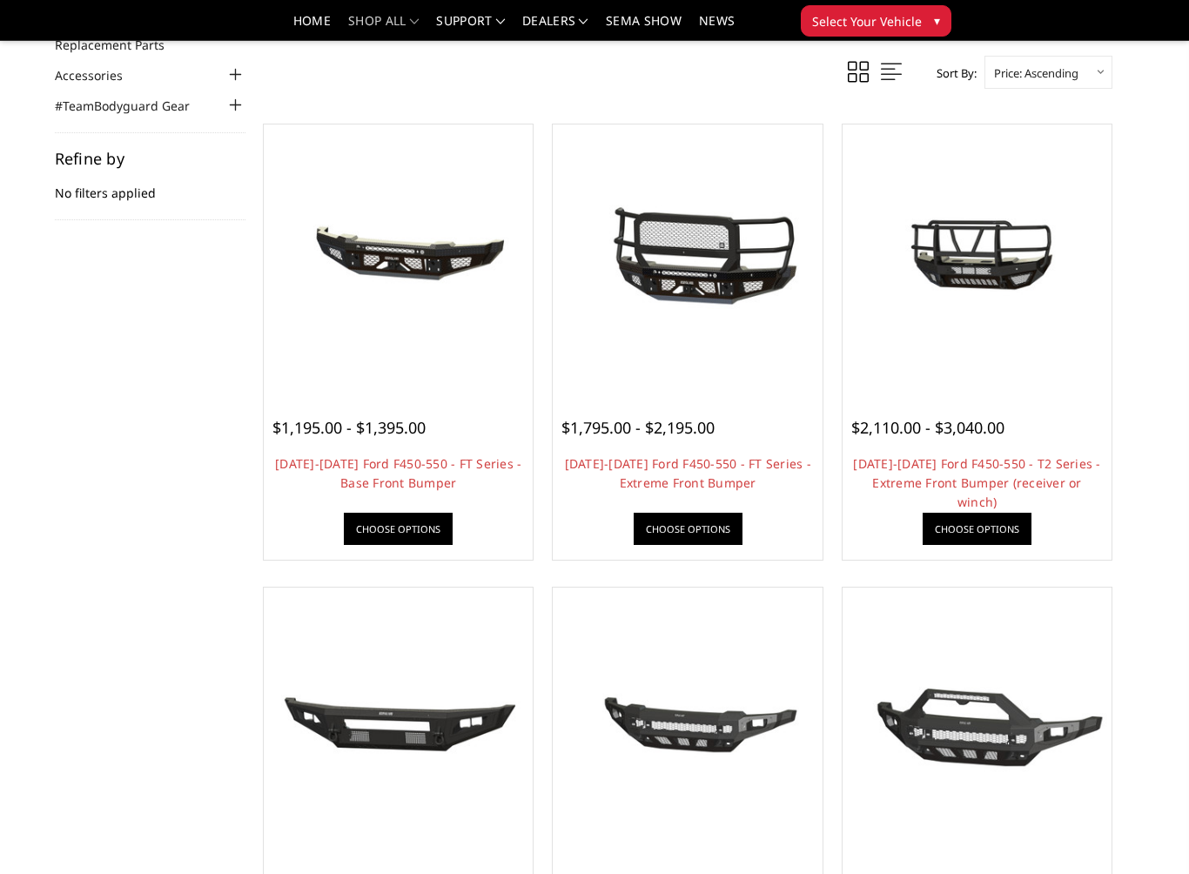
click at [996, 426] on span "$2,110.00 - $3,040.00" at bounding box center [927, 427] width 153 height 21
click at [1003, 522] on link "Choose Options" at bounding box center [976, 529] width 109 height 32
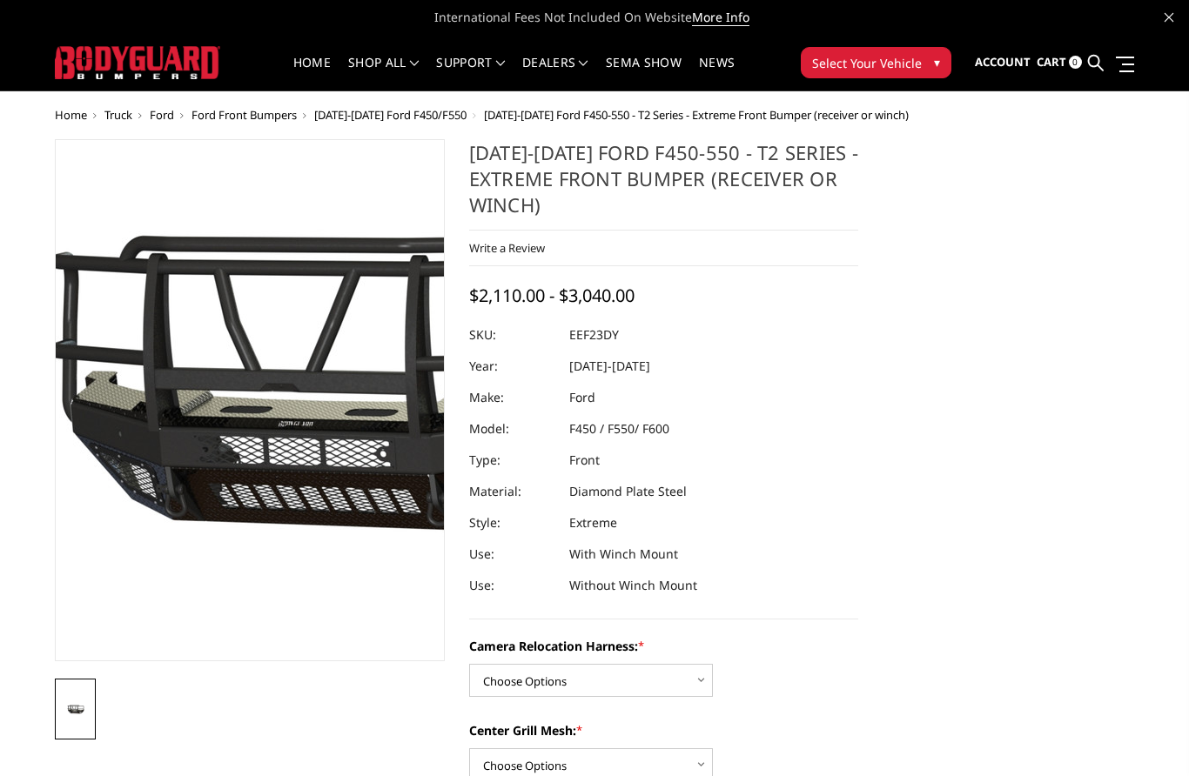
click at [206, 396] on img at bounding box center [331, 401] width 1114 height 621
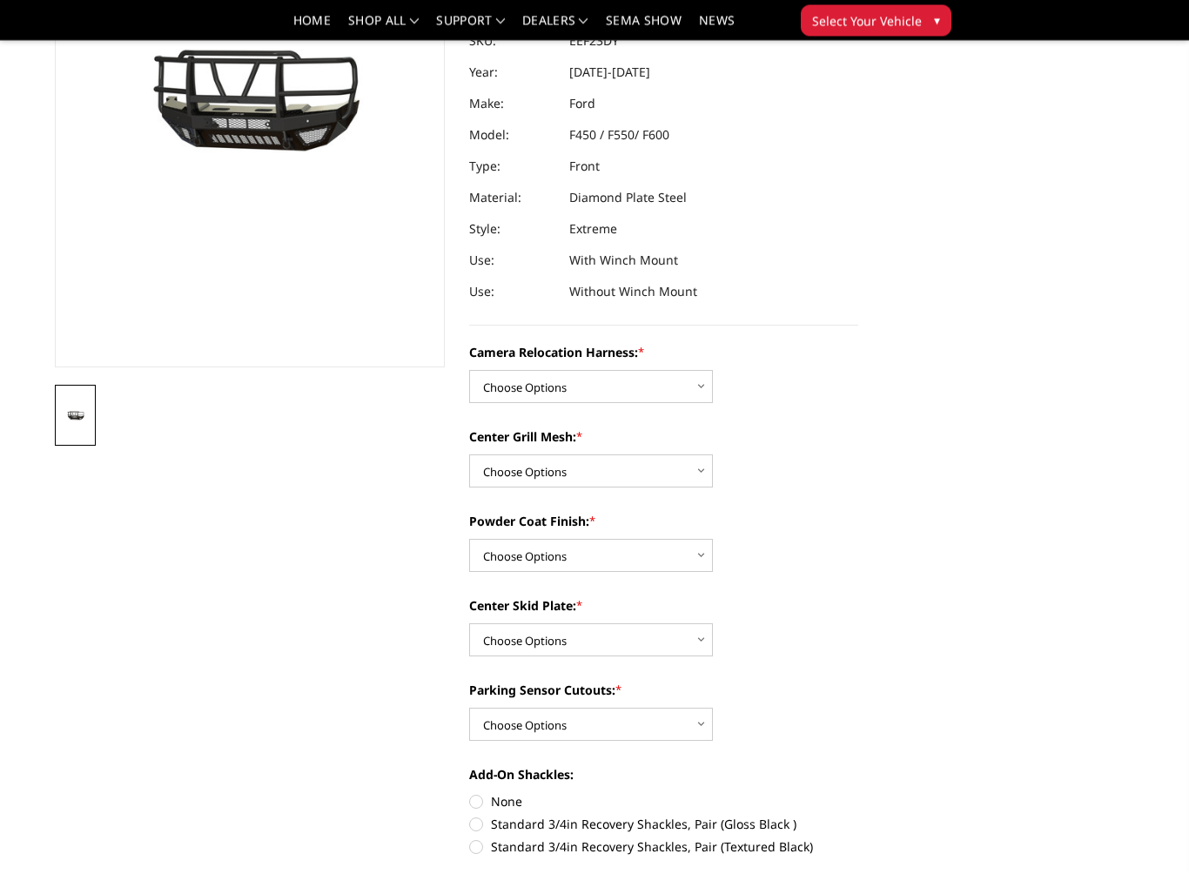
scroll to position [243, 0]
click at [687, 390] on select "Choose Options Without camera harness With camera harness" at bounding box center [591, 386] width 244 height 33
select select "3764"
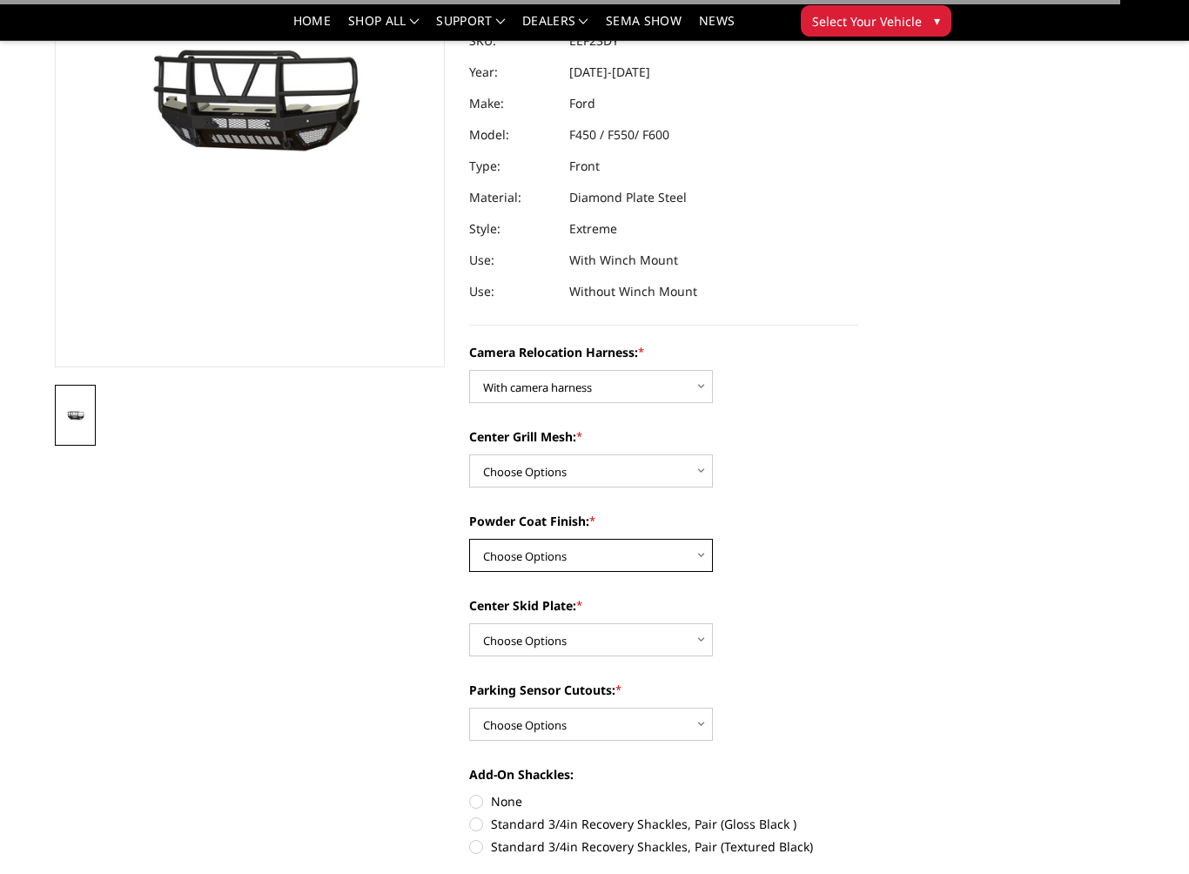
click at [649, 559] on select "Choose Options Textured Black Powder Coat Gloss Black Powder Coat Bare Metal" at bounding box center [591, 555] width 244 height 33
select select "3761"
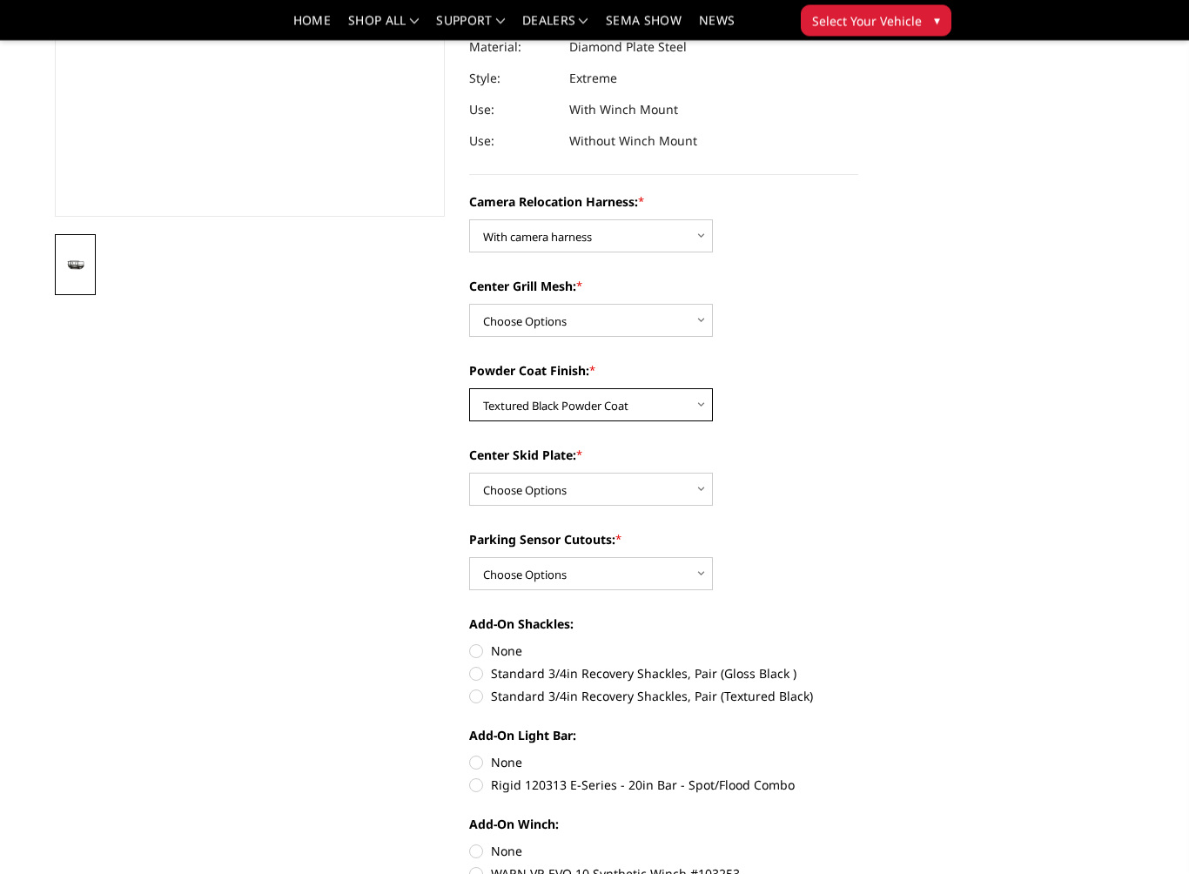
scroll to position [393, 0]
click at [676, 493] on select "Choose Options Winch Mount Skid Plate Standard Skid Plate (included) 2" Receive…" at bounding box center [591, 489] width 244 height 33
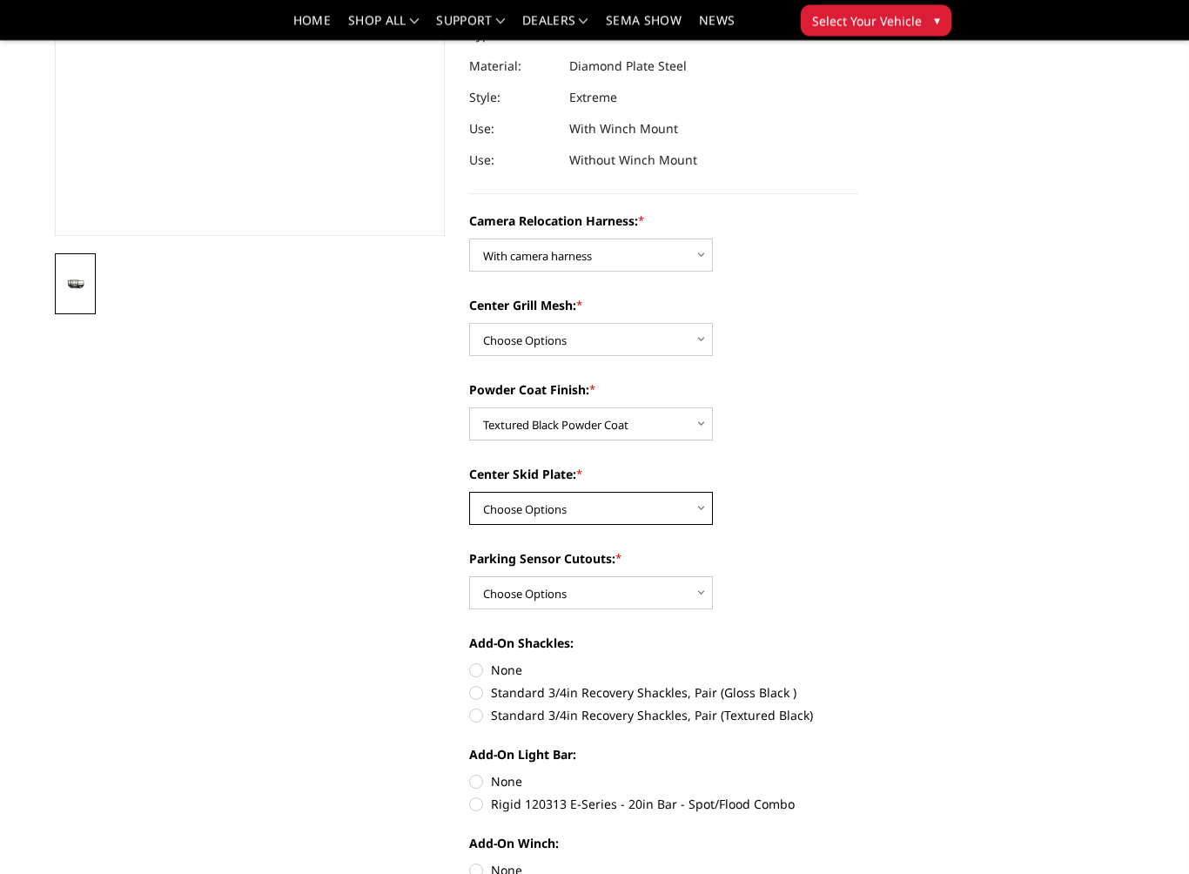
scroll to position [377, 0]
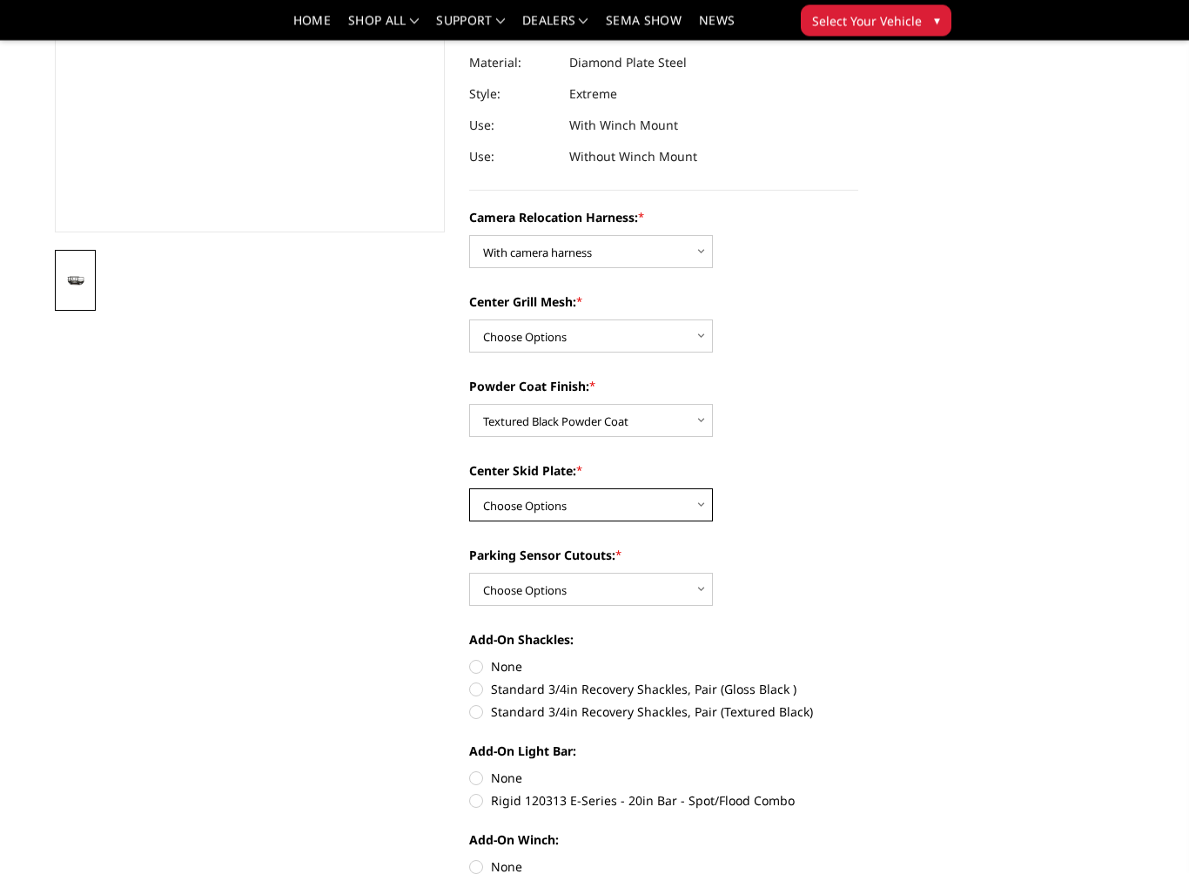
click at [641, 510] on select "Choose Options Winch Mount Skid Plate Standard Skid Plate (included) 2" Receive…" at bounding box center [591, 505] width 244 height 33
select select "3757"
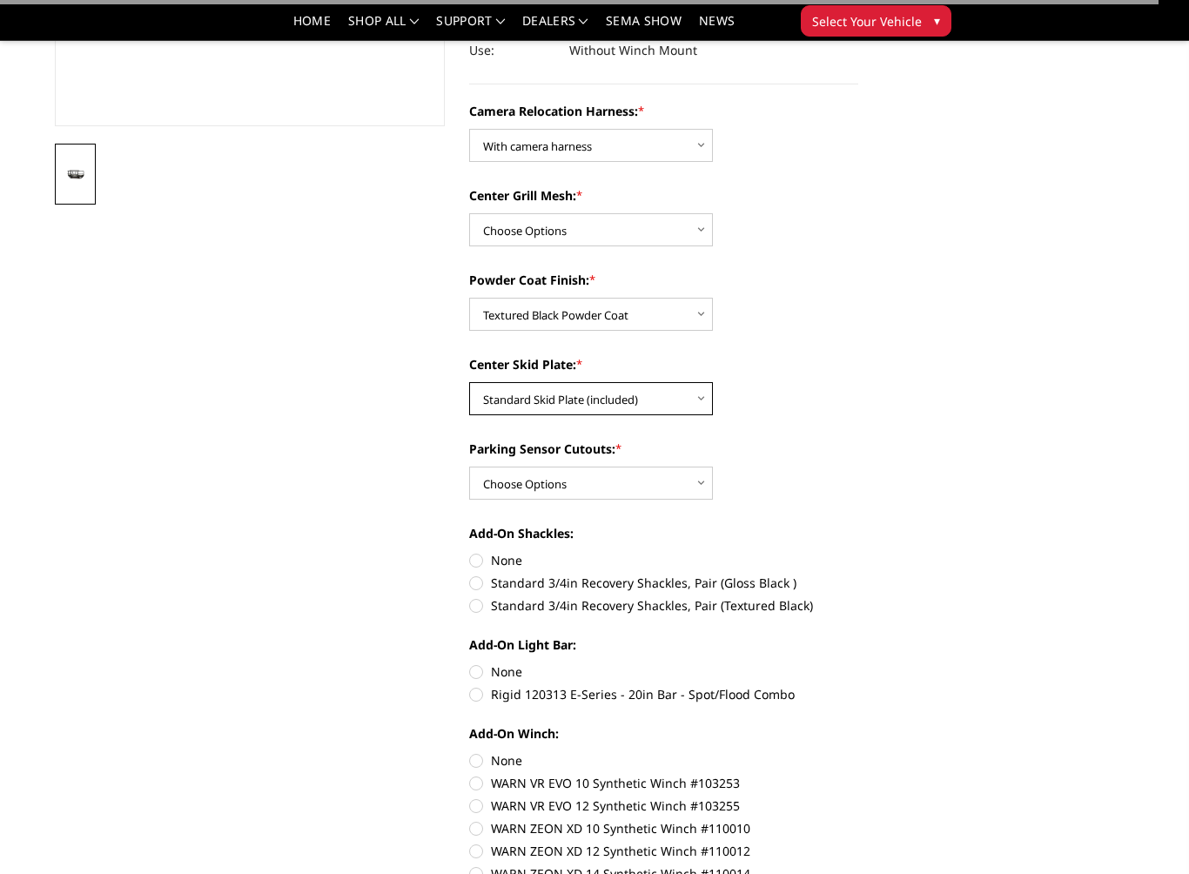
scroll to position [486, 0]
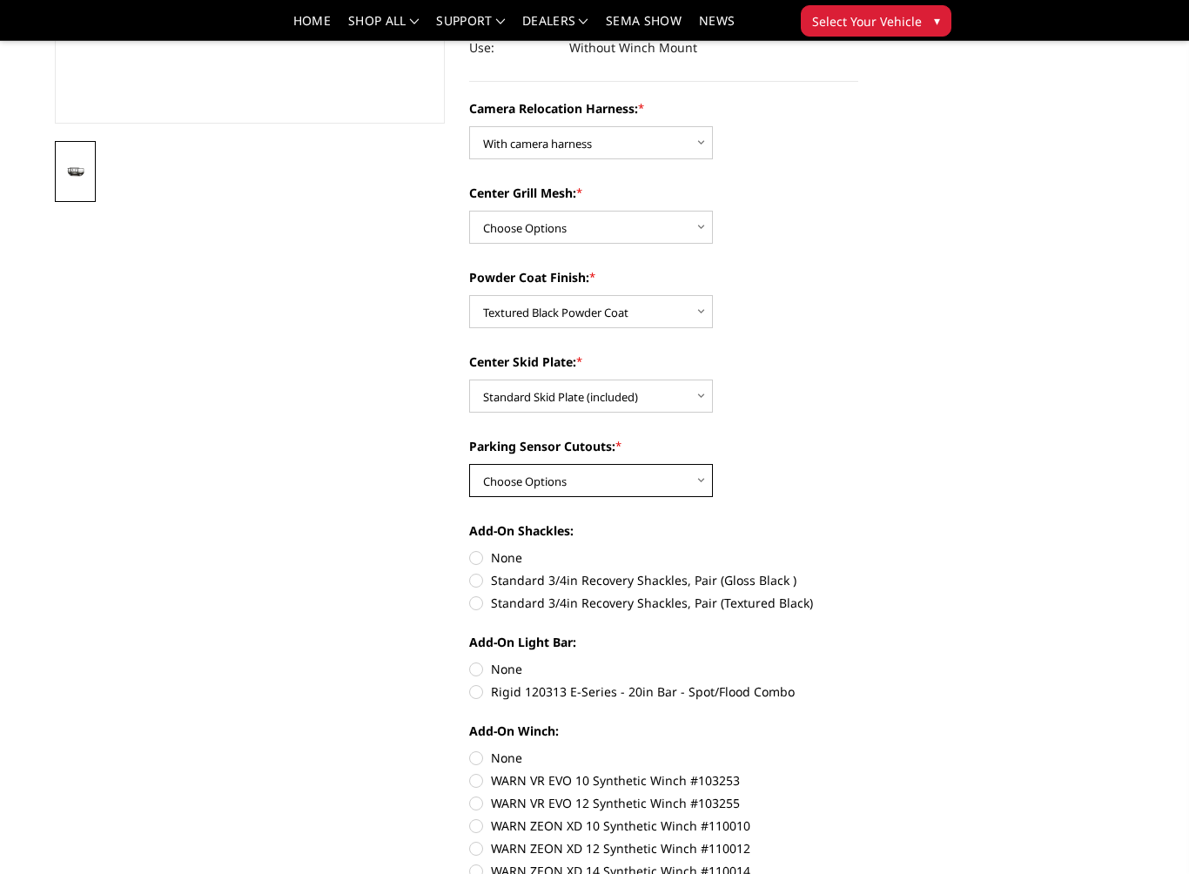
click at [648, 493] on select "Choose Options Yes - With Parking Sensor Cutouts" at bounding box center [591, 480] width 244 height 33
select select "3755"
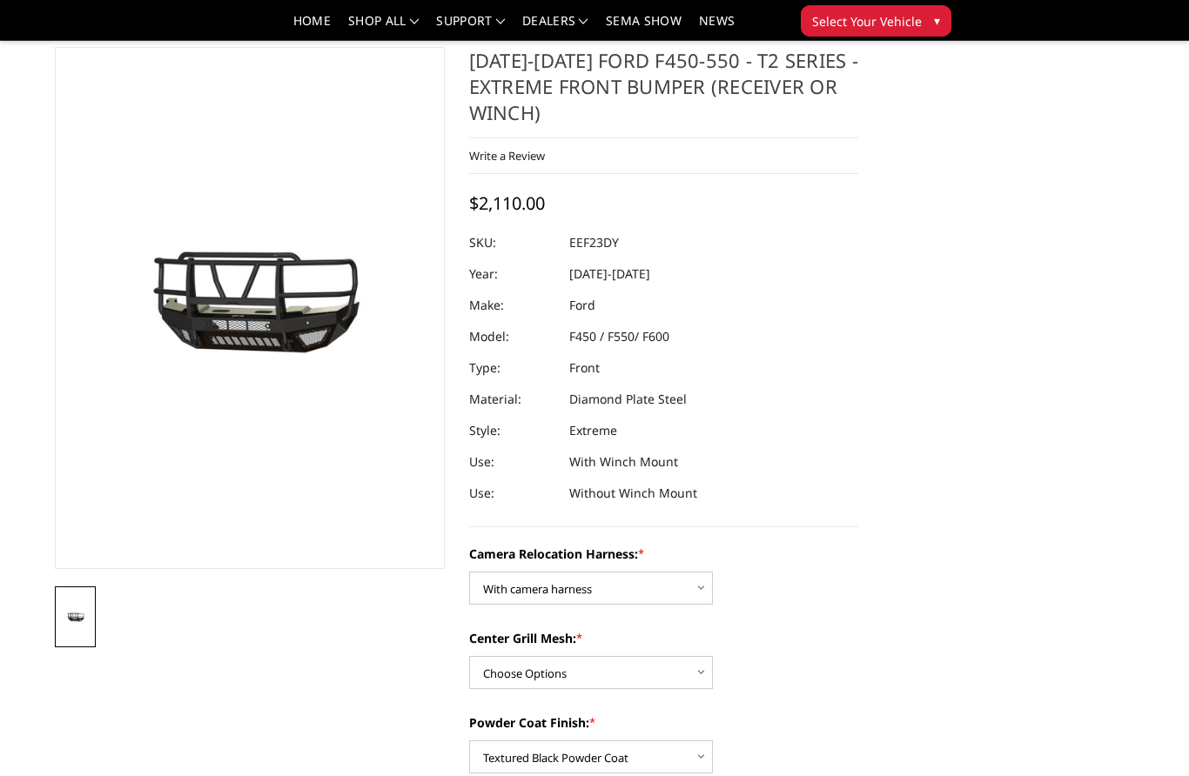
scroll to position [0, 0]
